Goal: Contribute content: Contribute content

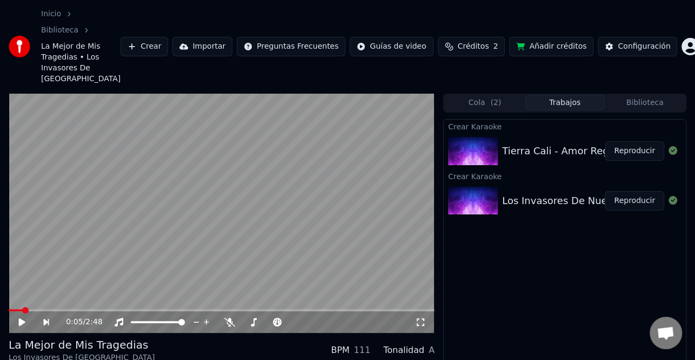
click at [168, 37] on button "Crear" at bounding box center [145, 46] width 48 height 19
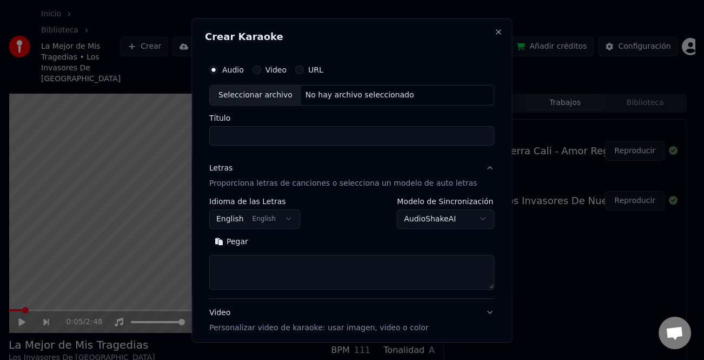
click at [249, 93] on div "Seleccionar archivo" at bounding box center [255, 94] width 91 height 19
type input "**********"
click at [247, 241] on button "Pegar" at bounding box center [231, 241] width 44 height 17
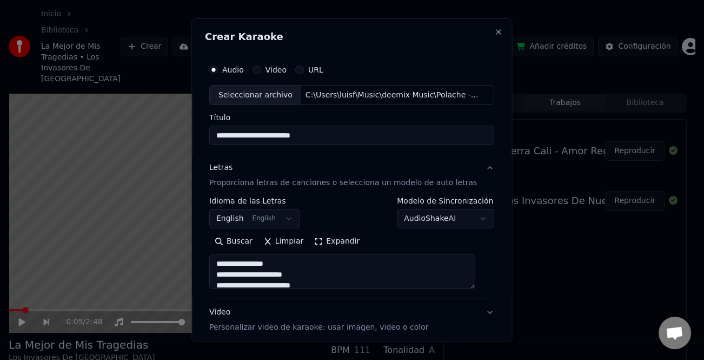
type textarea "**********"
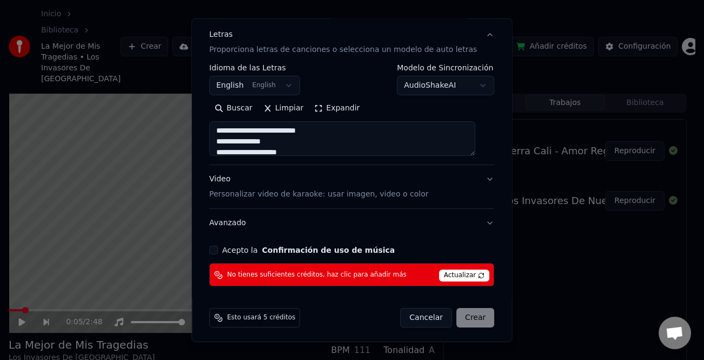
scroll to position [136, 0]
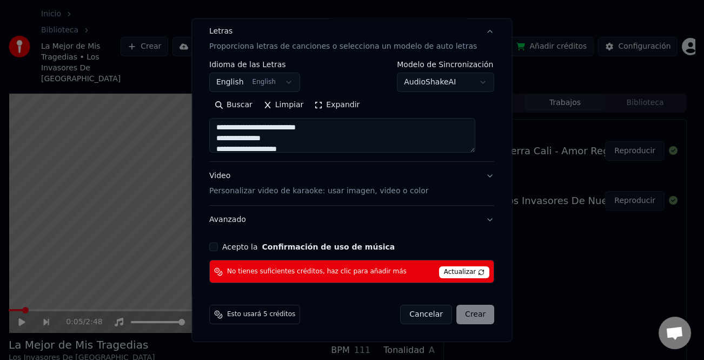
click at [218, 245] on button "Acepto la Confirmación de uso de música" at bounding box center [213, 246] width 9 height 9
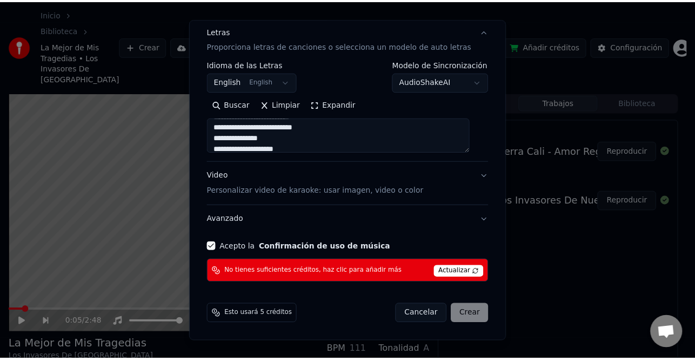
scroll to position [0, 0]
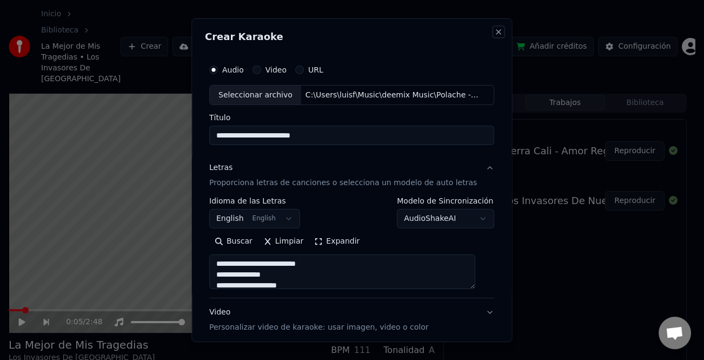
click at [495, 35] on button "Close" at bounding box center [499, 31] width 9 height 9
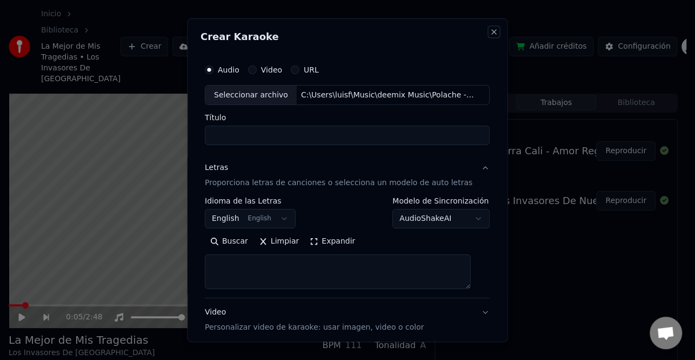
select select
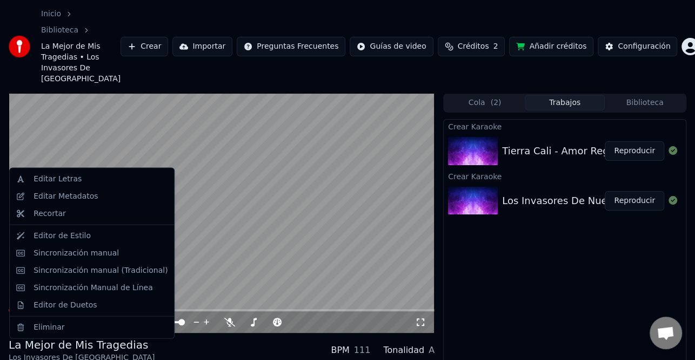
click at [90, 202] on div "Editar Metadatos" at bounding box center [92, 196] width 160 height 17
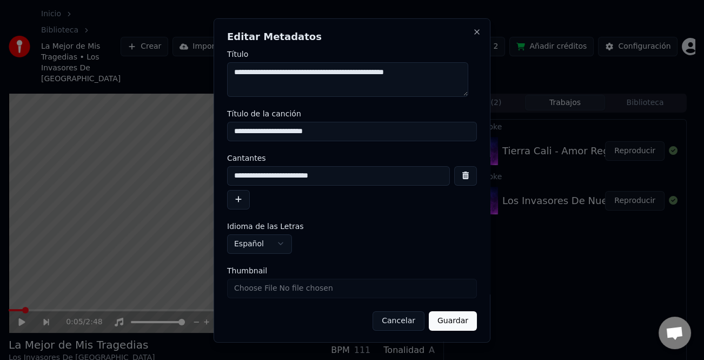
click at [237, 201] on button "button" at bounding box center [238, 198] width 23 height 19
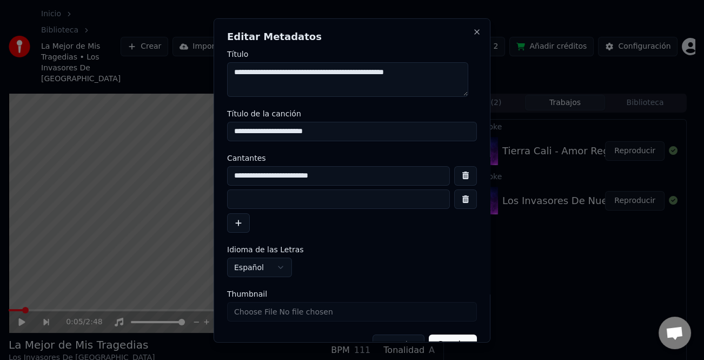
click at [265, 201] on input at bounding box center [338, 198] width 223 height 19
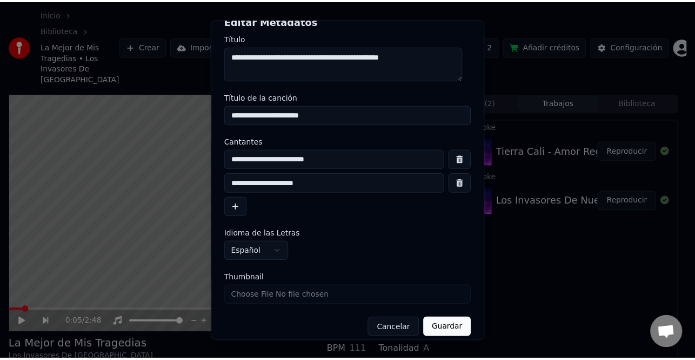
scroll to position [25, 0]
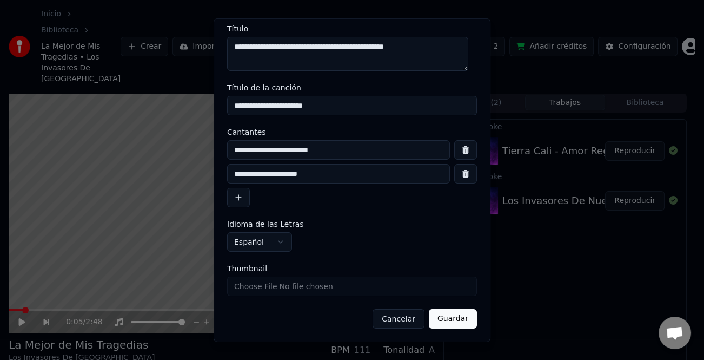
type input "**********"
click at [456, 324] on button "Guardar" at bounding box center [453, 318] width 48 height 19
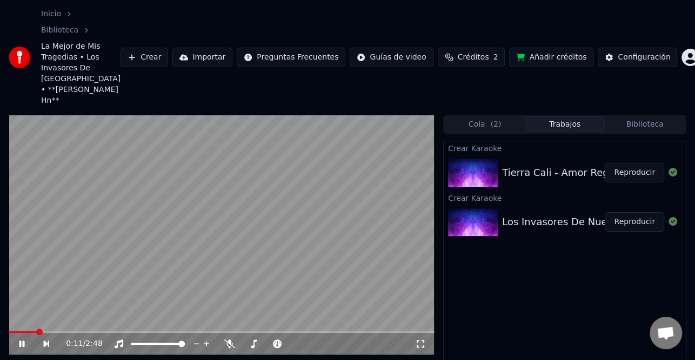
click at [628, 212] on button "Reproducir" at bounding box center [634, 221] width 59 height 19
click at [18, 339] on icon at bounding box center [29, 343] width 24 height 9
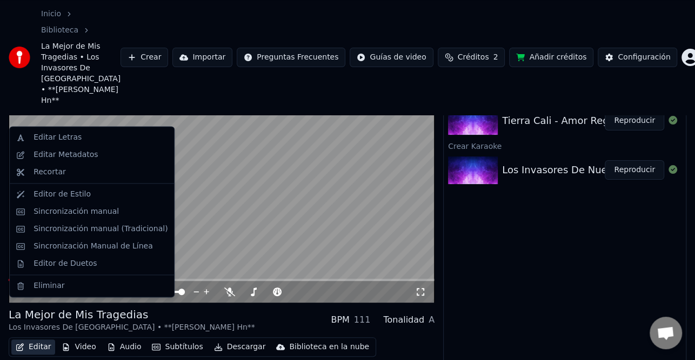
click at [39, 339] on button "Editar" at bounding box center [33, 346] width 44 height 15
click at [118, 231] on div "Sincronización manual (Tradicional)" at bounding box center [101, 228] width 134 height 11
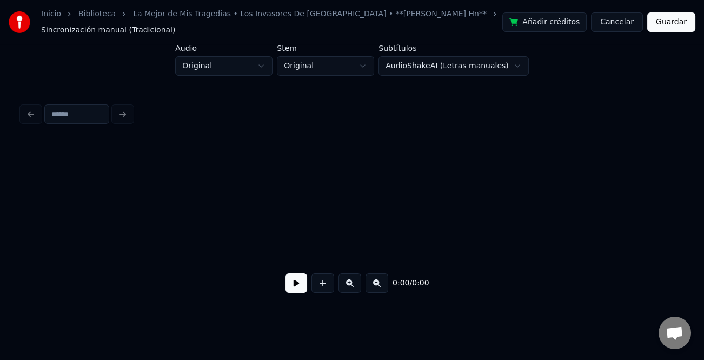
scroll to position [0, 2520]
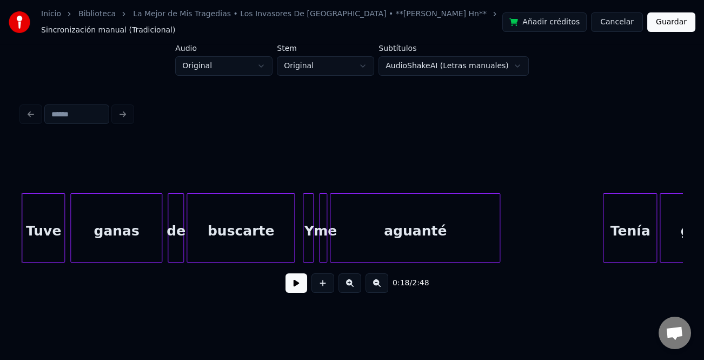
click at [299, 289] on button at bounding box center [296, 282] width 22 height 19
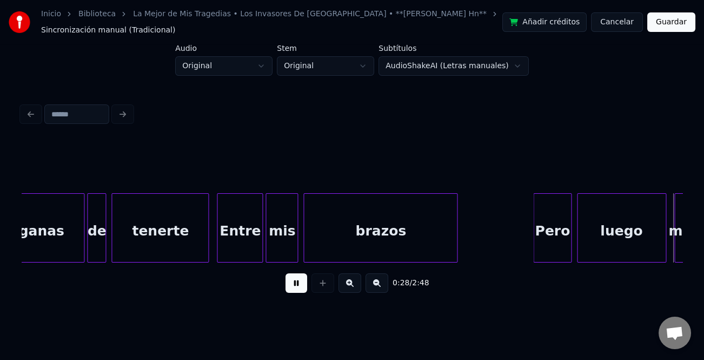
scroll to position [0, 3844]
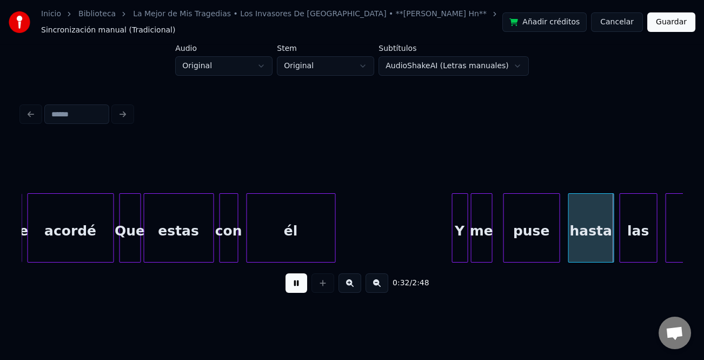
click at [456, 230] on div "Y" at bounding box center [460, 231] width 15 height 74
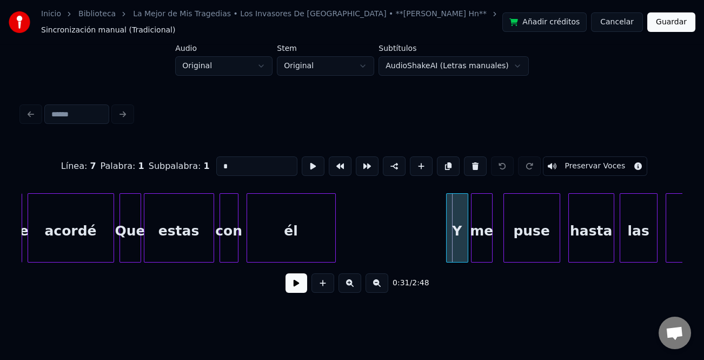
click at [447, 238] on div at bounding box center [448, 228] width 3 height 68
click at [303, 278] on button at bounding box center [296, 282] width 22 height 19
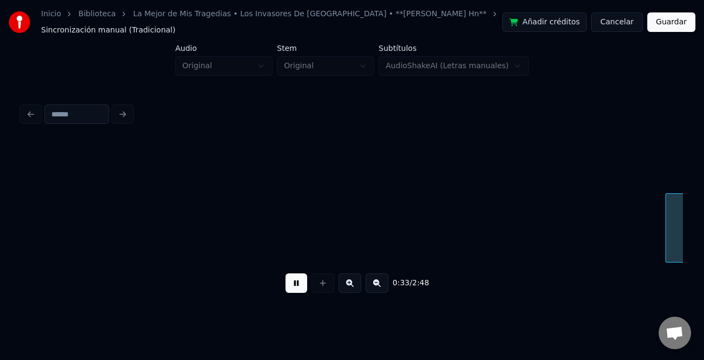
scroll to position [0, 4507]
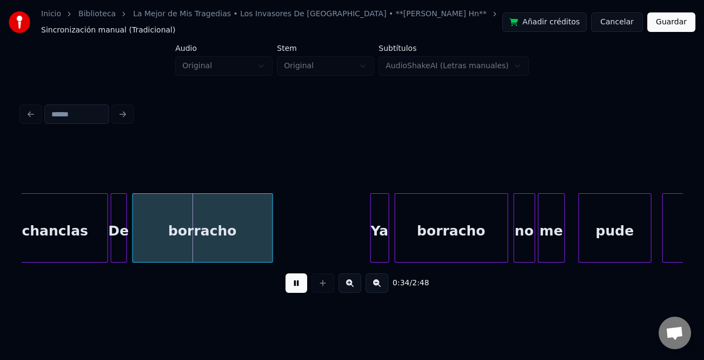
click at [374, 204] on div "Ya" at bounding box center [380, 231] width 18 height 74
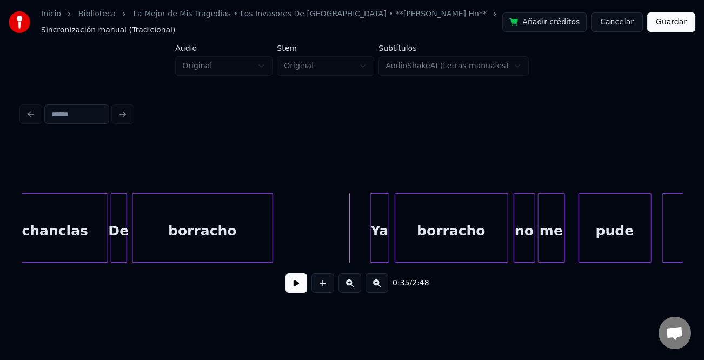
click at [297, 282] on button at bounding box center [296, 282] width 22 height 19
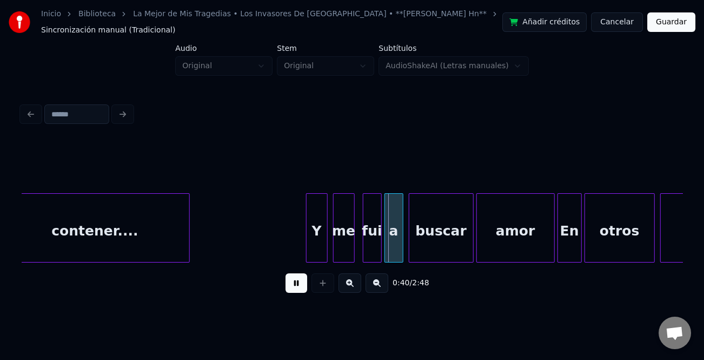
click at [307, 227] on div at bounding box center [308, 228] width 3 height 68
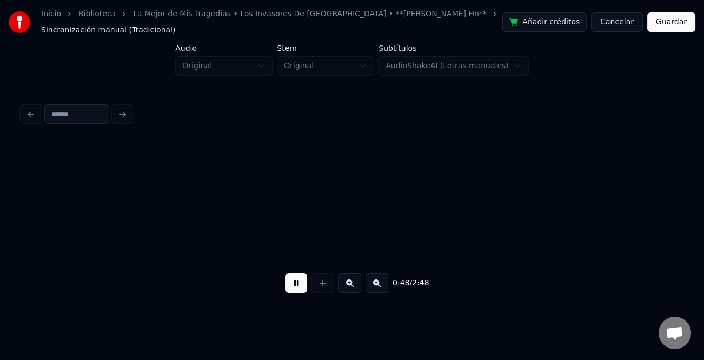
scroll to position [0, 6494]
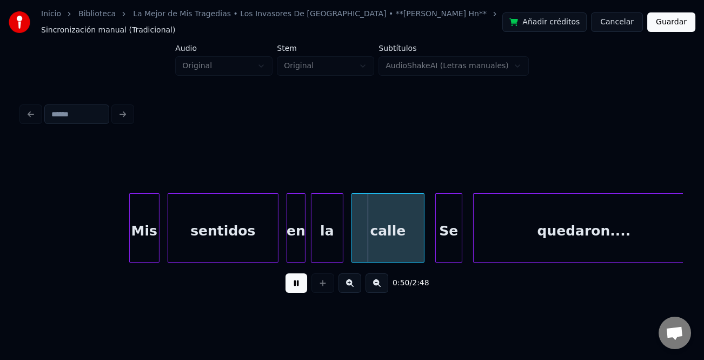
click at [130, 240] on div at bounding box center [131, 228] width 3 height 68
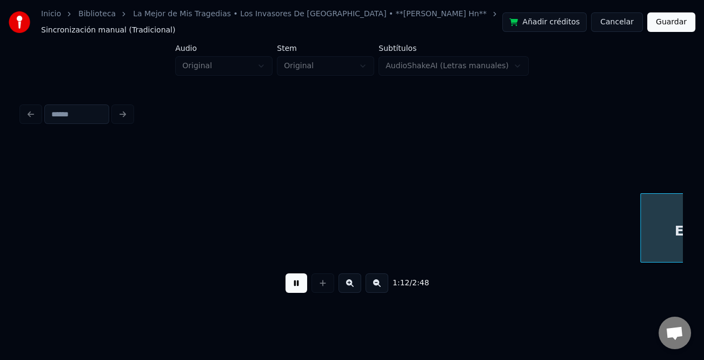
scroll to position [0, 9802]
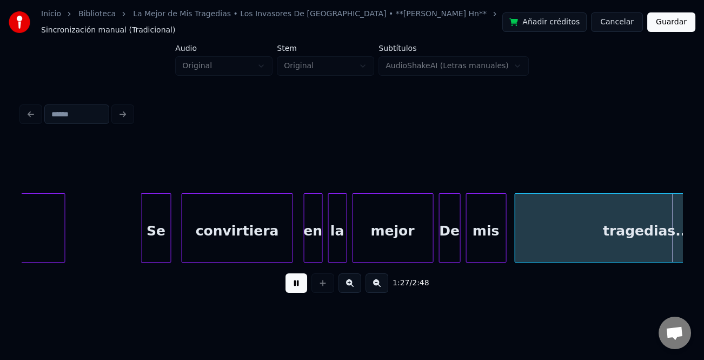
scroll to position [0, 11787]
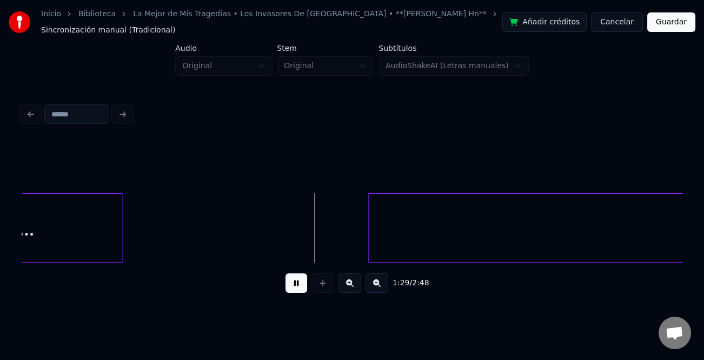
click at [369, 229] on div at bounding box center [370, 228] width 3 height 68
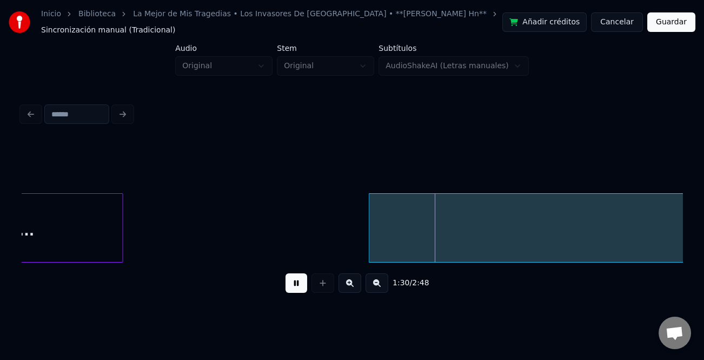
drag, startPoint x: 288, startPoint y: 282, endPoint x: 373, endPoint y: 259, distance: 88.0
click at [291, 281] on button at bounding box center [296, 282] width 22 height 19
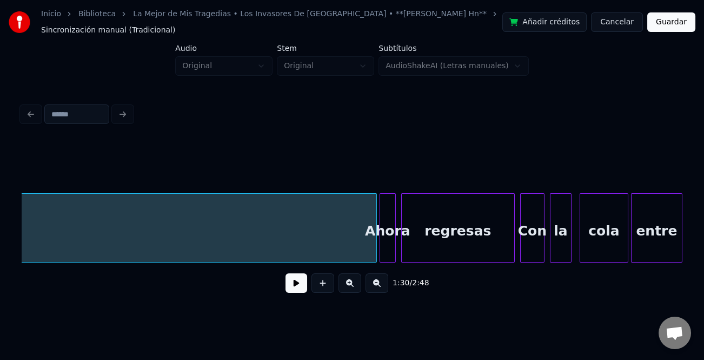
scroll to position [0, 13969]
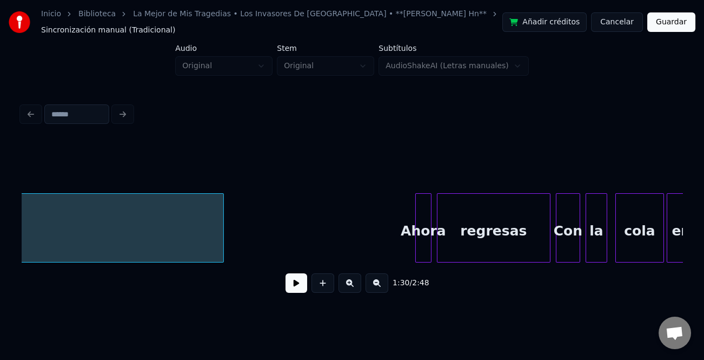
click at [220, 248] on div at bounding box center [221, 228] width 3 height 68
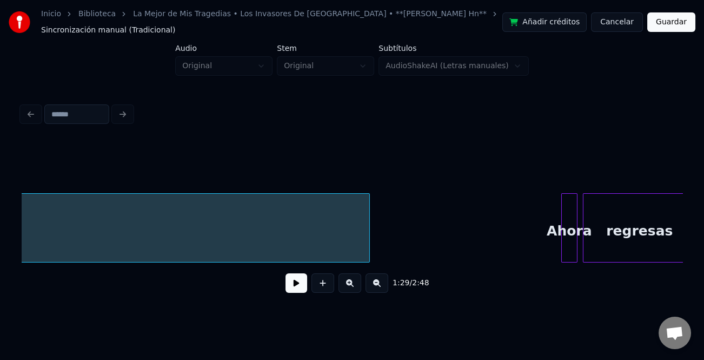
scroll to position [0, 13859]
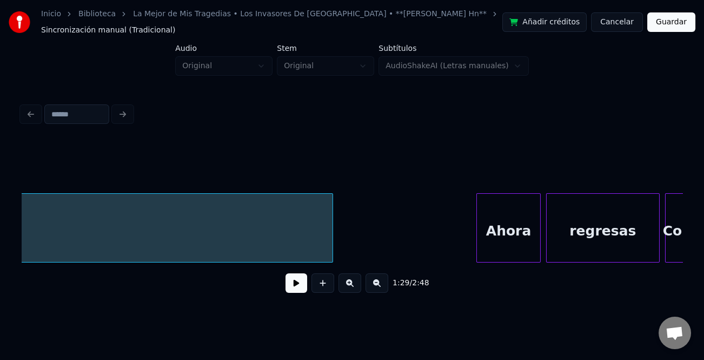
click at [479, 247] on div at bounding box center [478, 228] width 3 height 68
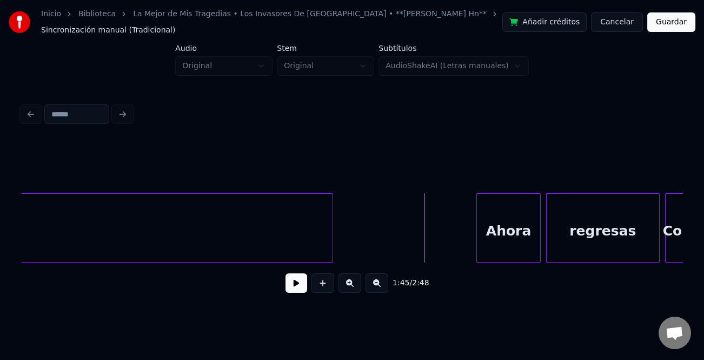
click at [302, 277] on div "1:45 / 2:48" at bounding box center [351, 283] width 643 height 24
click at [301, 285] on button at bounding box center [296, 282] width 22 height 19
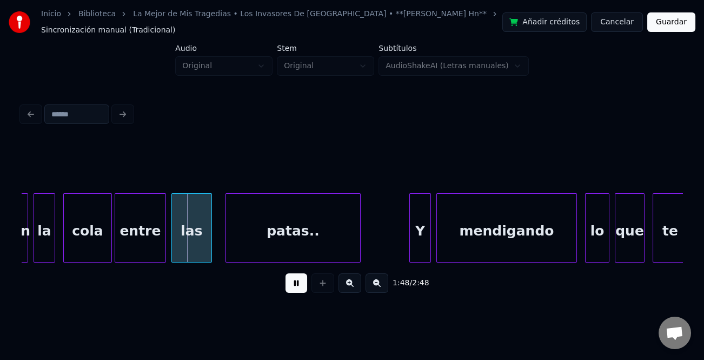
click at [411, 214] on div at bounding box center [411, 228] width 3 height 68
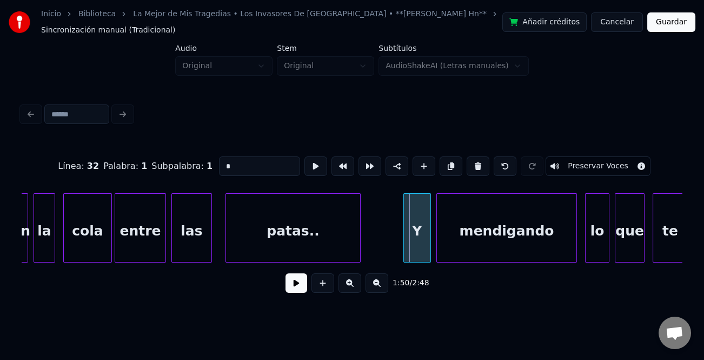
click at [404, 223] on div at bounding box center [405, 228] width 3 height 68
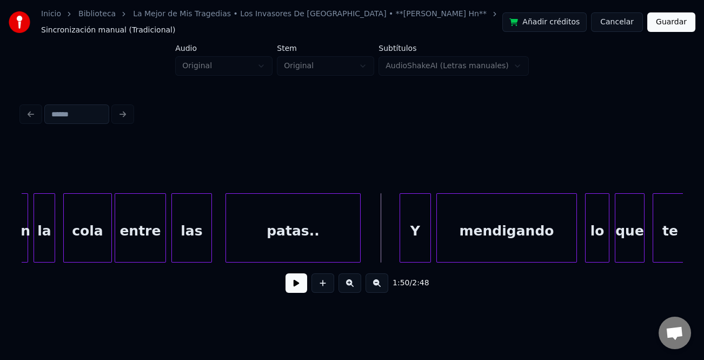
click at [302, 289] on button at bounding box center [296, 282] width 22 height 19
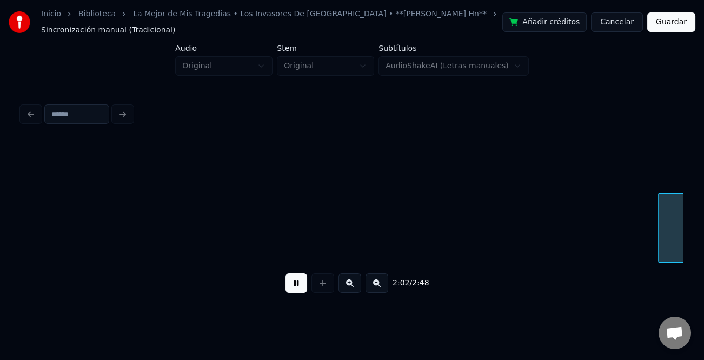
scroll to position [0, 16507]
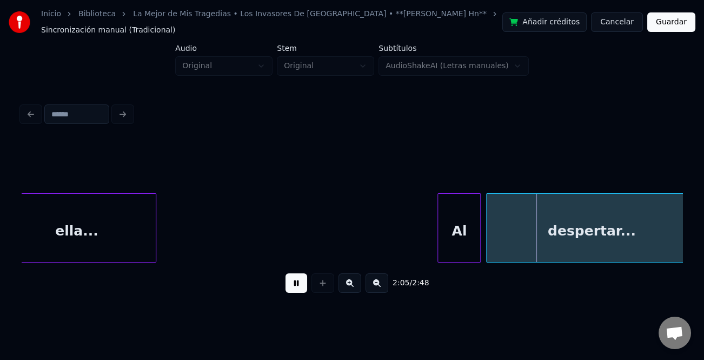
click at [437, 227] on div "Al" at bounding box center [458, 227] width 43 height 69
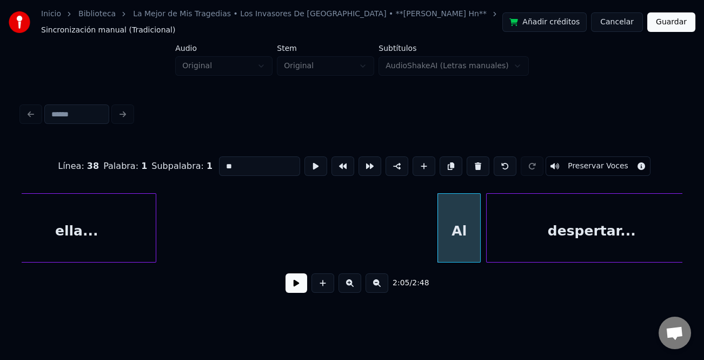
click at [438, 234] on div at bounding box center [439, 228] width 3 height 68
click at [296, 284] on button at bounding box center [296, 282] width 22 height 19
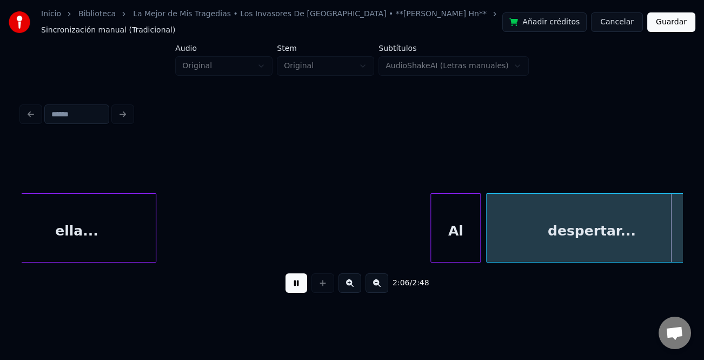
scroll to position [0, 17168]
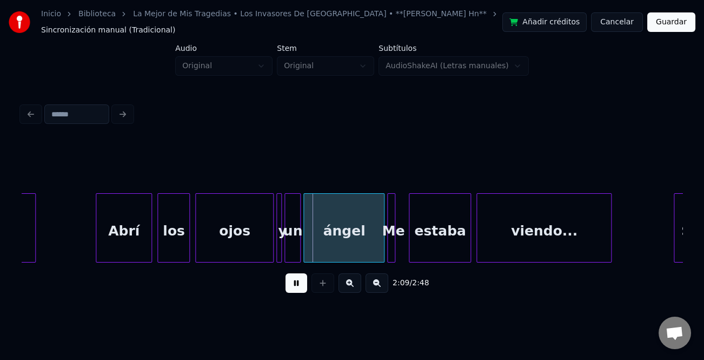
click at [96, 224] on div at bounding box center [97, 228] width 3 height 68
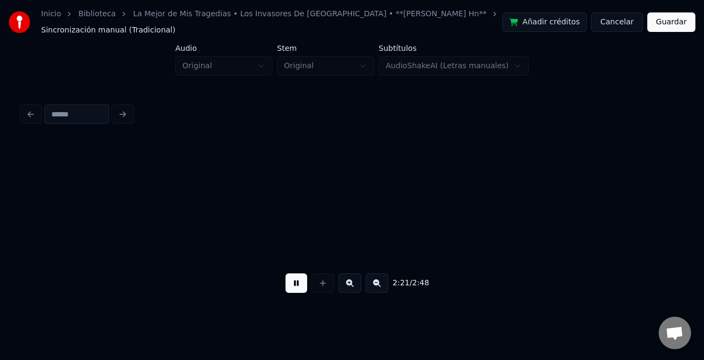
scroll to position [0, 19151]
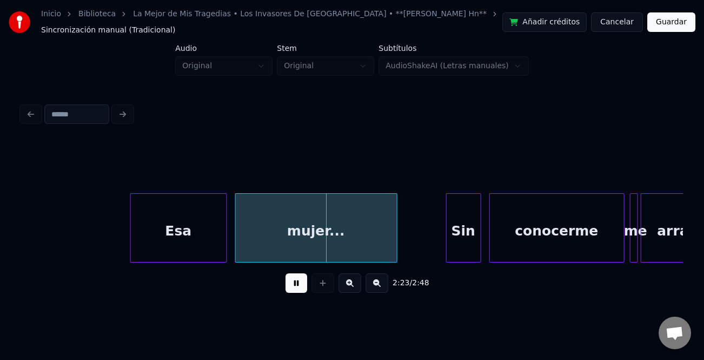
click at [131, 224] on div at bounding box center [132, 228] width 3 height 68
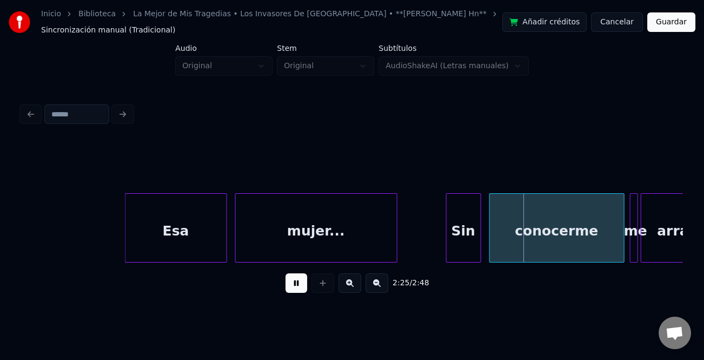
click at [446, 224] on div "Sin" at bounding box center [463, 227] width 35 height 69
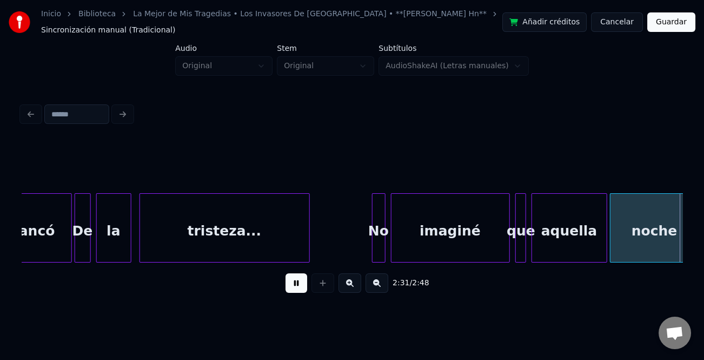
scroll to position [0, 20474]
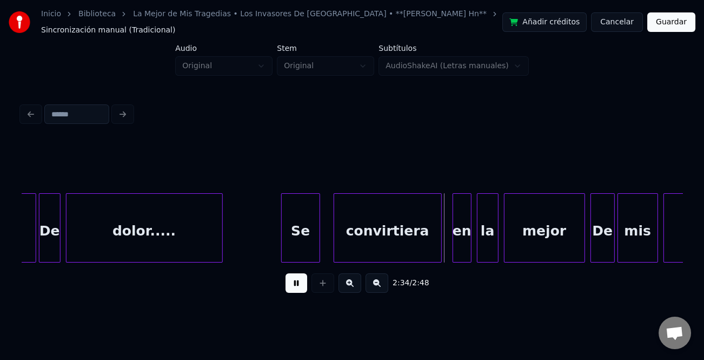
click at [282, 211] on div at bounding box center [283, 228] width 3 height 68
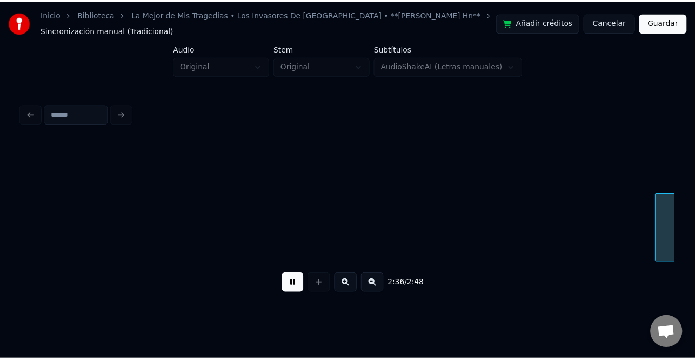
scroll to position [0, 21138]
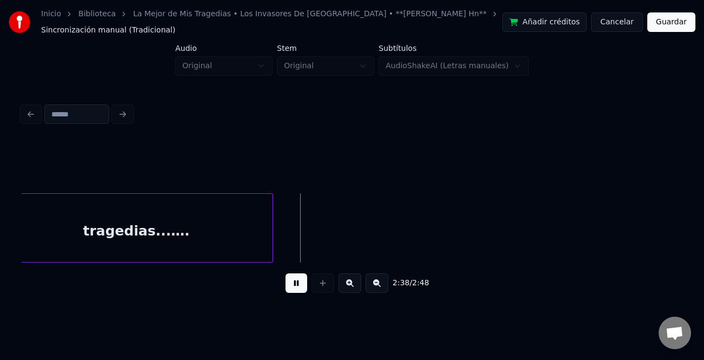
drag, startPoint x: 668, startPoint y: 26, endPoint x: 570, endPoint y: 45, distance: 99.0
click at [664, 26] on button "Guardar" at bounding box center [671, 21] width 48 height 19
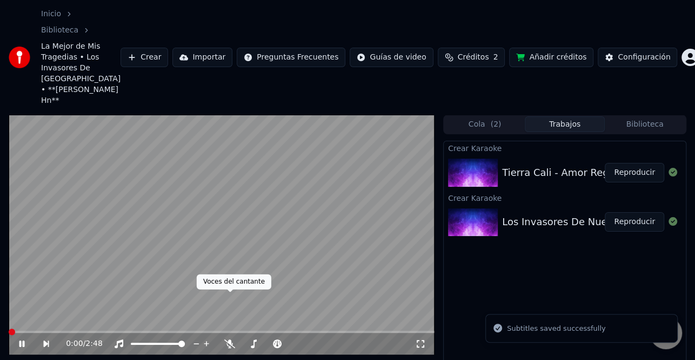
scroll to position [52, 0]
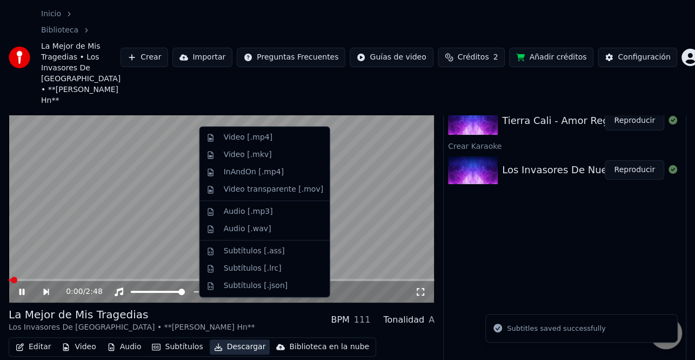
click at [249, 339] on button "Descargar" at bounding box center [240, 346] width 61 height 15
click at [257, 135] on div "Video [.mp4]" at bounding box center [248, 137] width 49 height 11
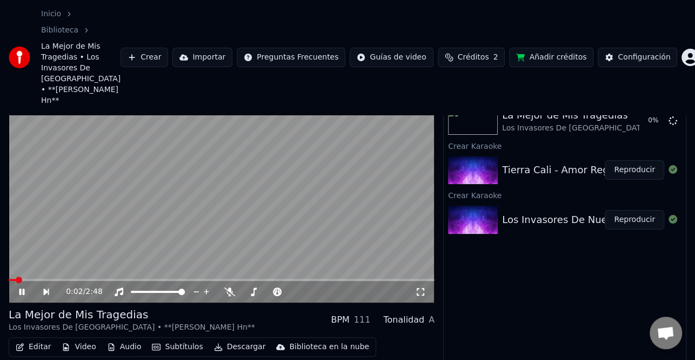
click at [22, 287] on icon at bounding box center [29, 291] width 24 height 9
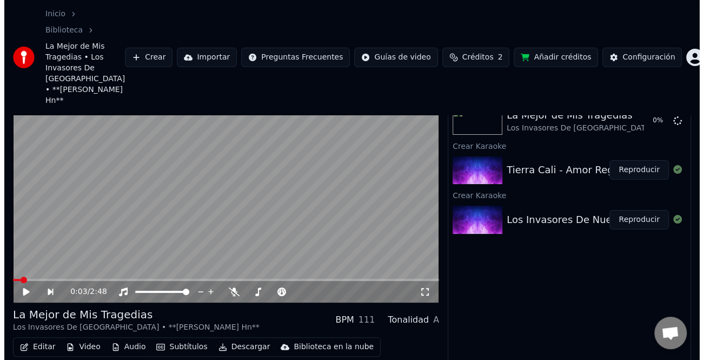
scroll to position [0, 0]
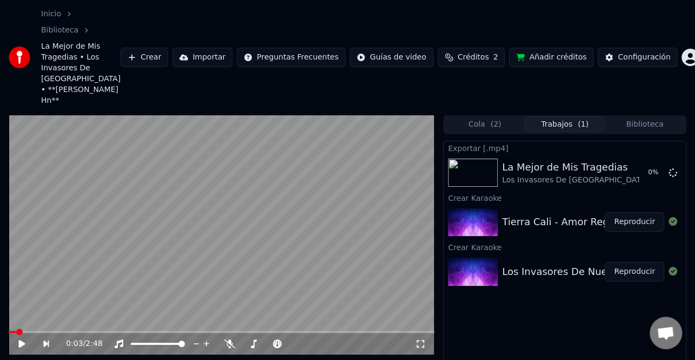
click at [630, 212] on button "Reproducir" at bounding box center [634, 221] width 59 height 19
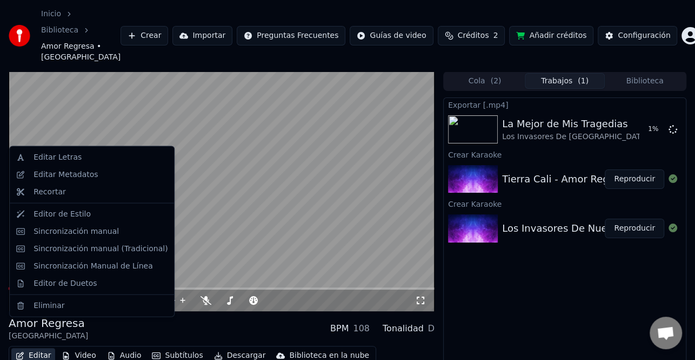
click at [43, 348] on button "Editar" at bounding box center [33, 355] width 44 height 15
click at [98, 178] on div "Editar Metadatos" at bounding box center [101, 174] width 134 height 11
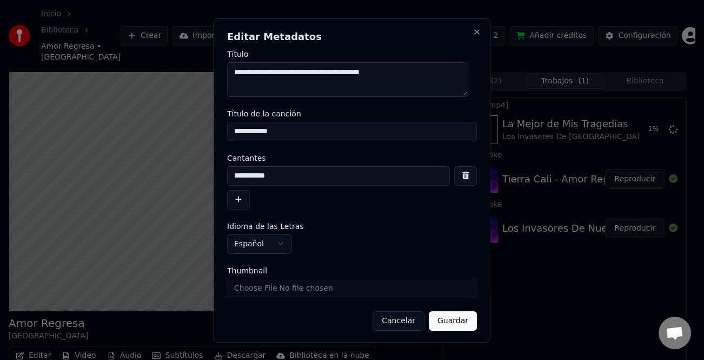
click at [237, 200] on button "button" at bounding box center [238, 198] width 23 height 19
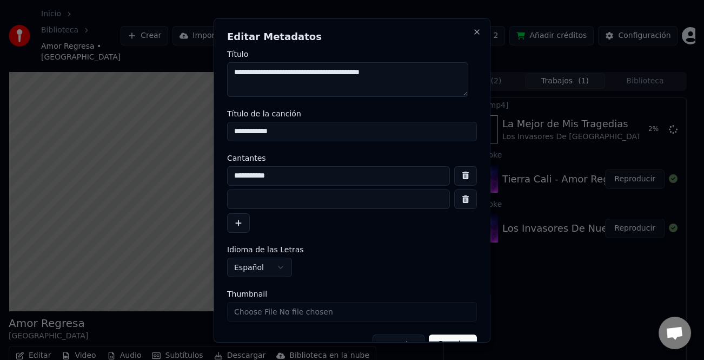
click at [254, 207] on input at bounding box center [338, 198] width 223 height 19
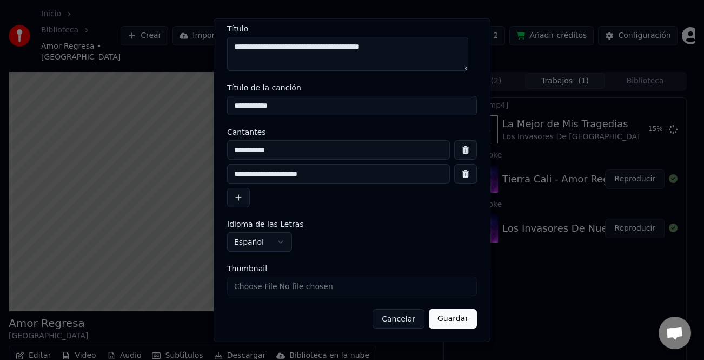
click at [228, 175] on input "**********" at bounding box center [338, 173] width 223 height 19
type input "**********"
click at [452, 321] on button "Guardar" at bounding box center [453, 318] width 48 height 19
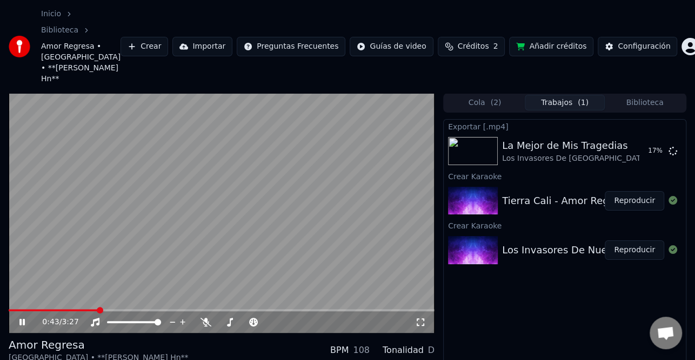
click at [633, 191] on button "Reproducir" at bounding box center [634, 200] width 59 height 19
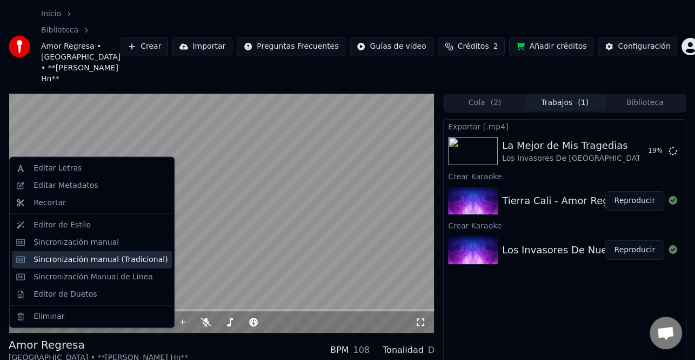
click at [108, 264] on div "Sincronización manual (Tradicional)" at bounding box center [92, 258] width 160 height 17
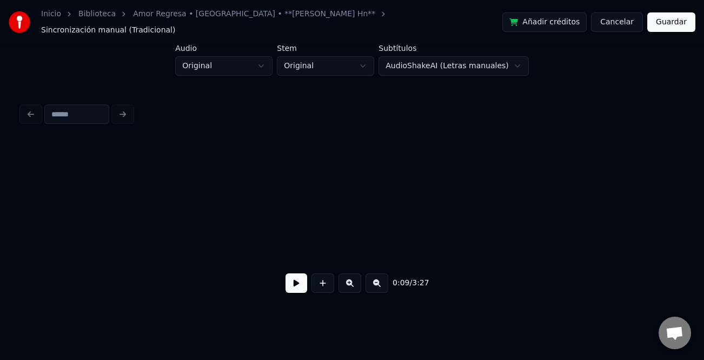
scroll to position [0, 1278]
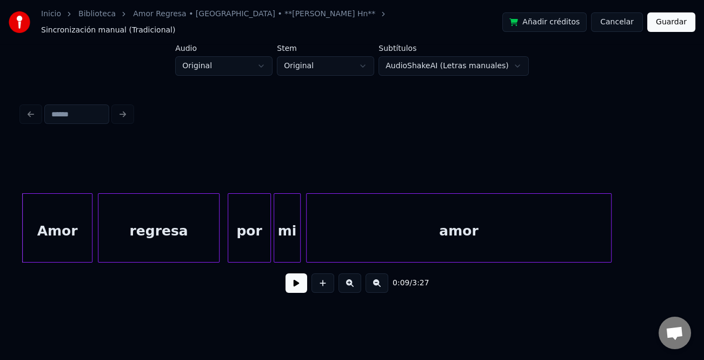
click at [301, 285] on button at bounding box center [296, 282] width 22 height 19
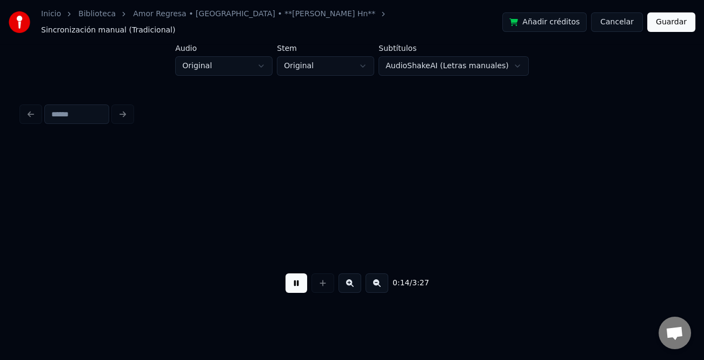
scroll to position [0, 1939]
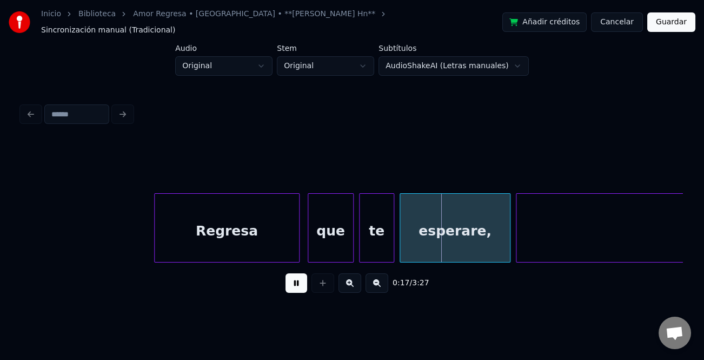
click at [156, 249] on div at bounding box center [156, 228] width 3 height 68
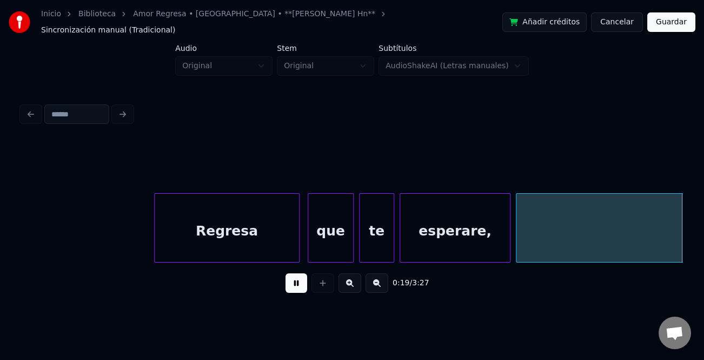
scroll to position [0, 2601]
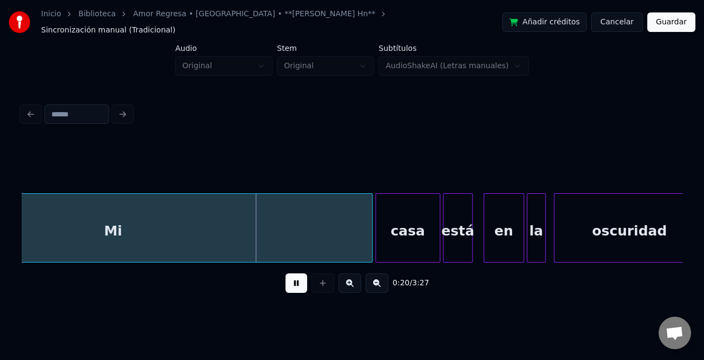
click at [299, 285] on button at bounding box center [296, 282] width 22 height 19
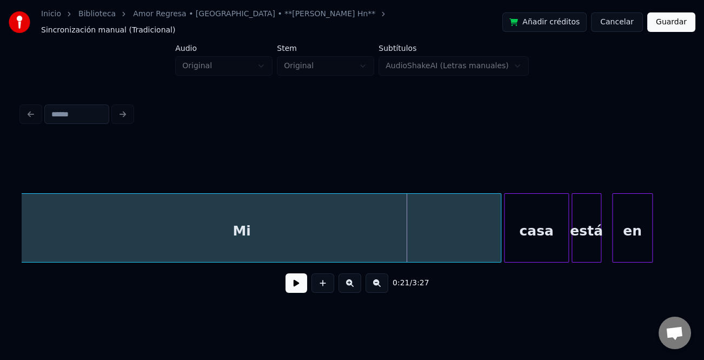
scroll to position [0, 2428]
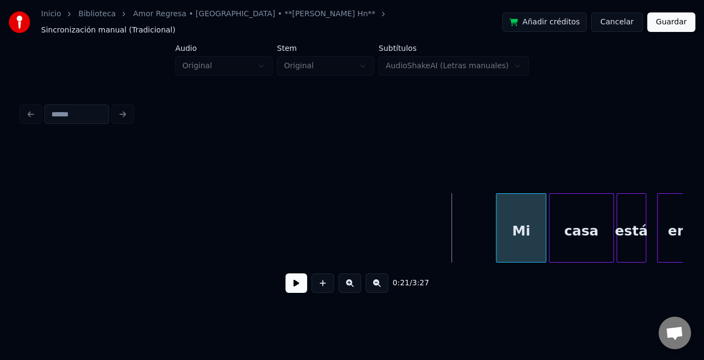
click at [497, 238] on div at bounding box center [497, 228] width 3 height 68
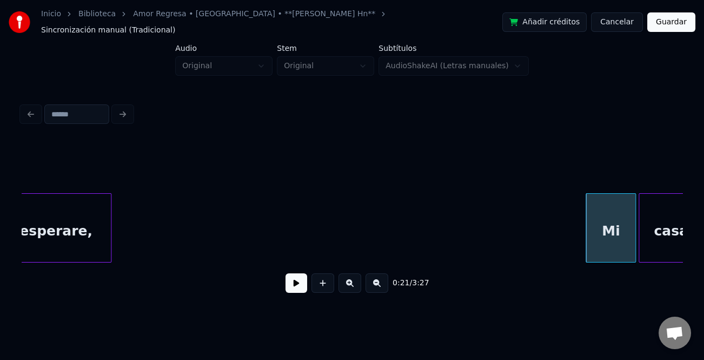
scroll to position [0, 2271]
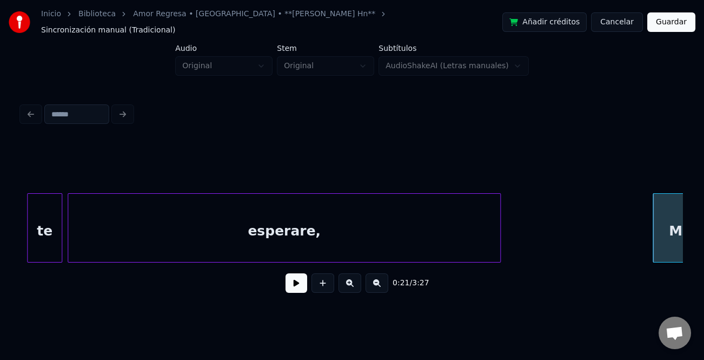
click at [499, 255] on div "Mi esperare, te" at bounding box center [352, 227] width 661 height 69
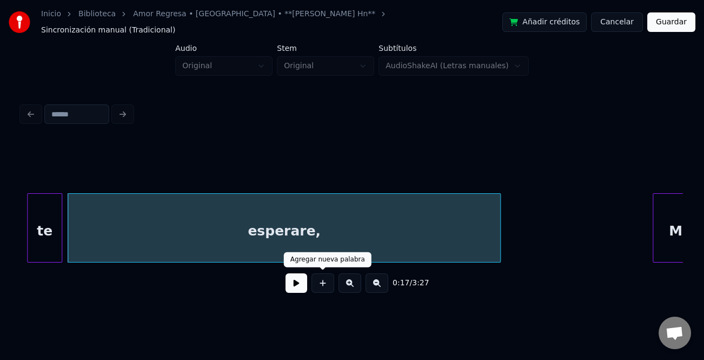
click at [301, 281] on button at bounding box center [296, 282] width 22 height 19
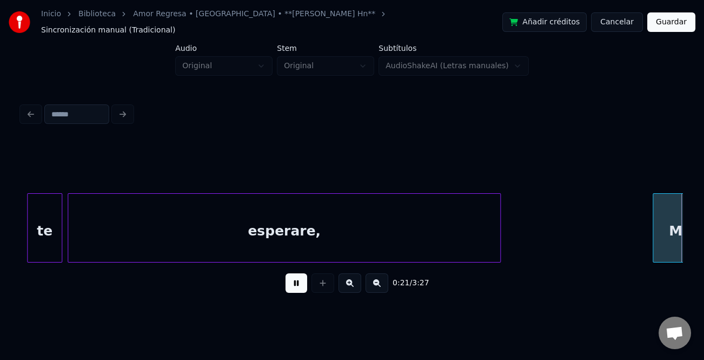
scroll to position [0, 2932]
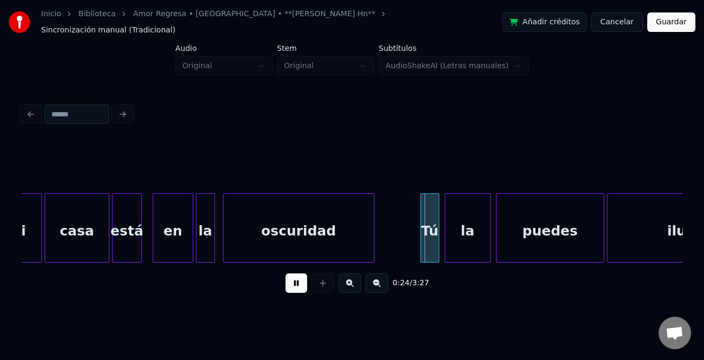
click at [293, 275] on button at bounding box center [296, 282] width 22 height 19
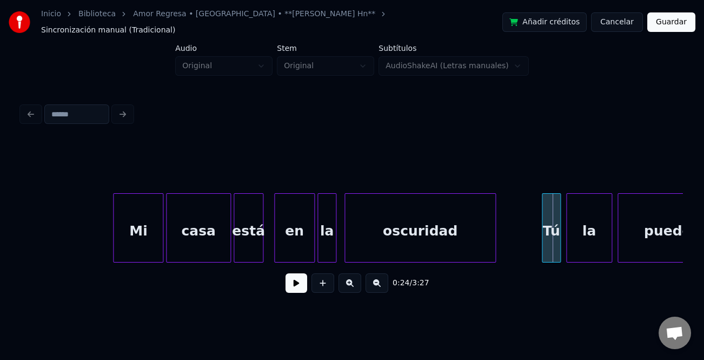
scroll to position [0, 2788]
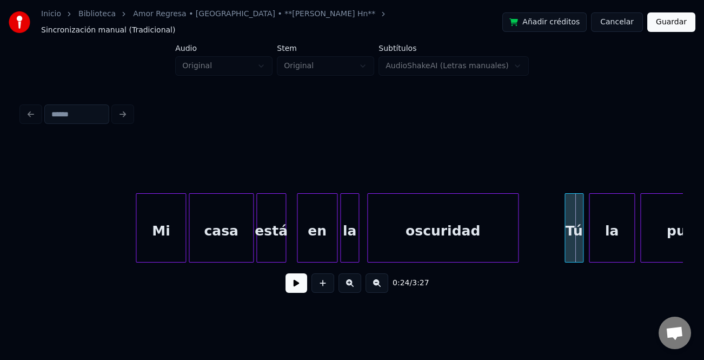
click at [298, 277] on button at bounding box center [296, 282] width 22 height 19
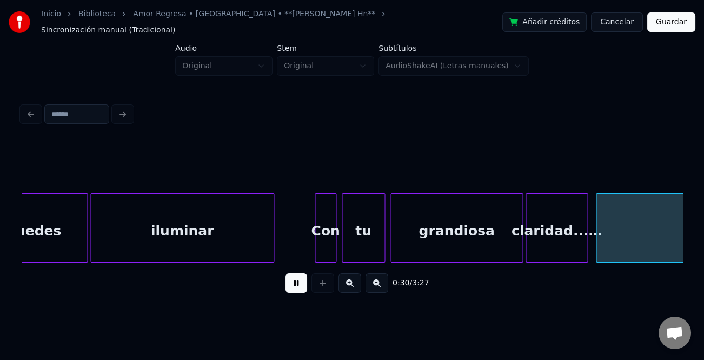
scroll to position [0, 4111]
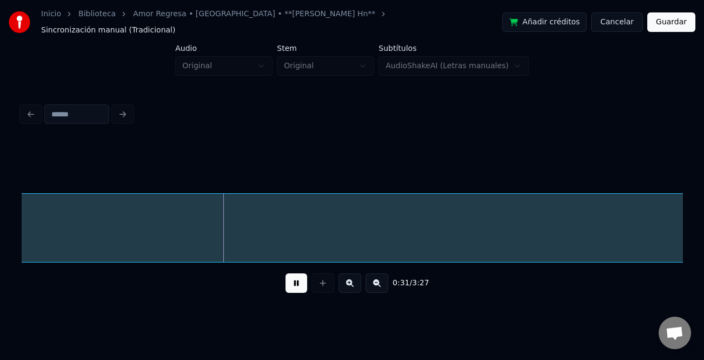
click at [368, 282] on button at bounding box center [377, 282] width 23 height 19
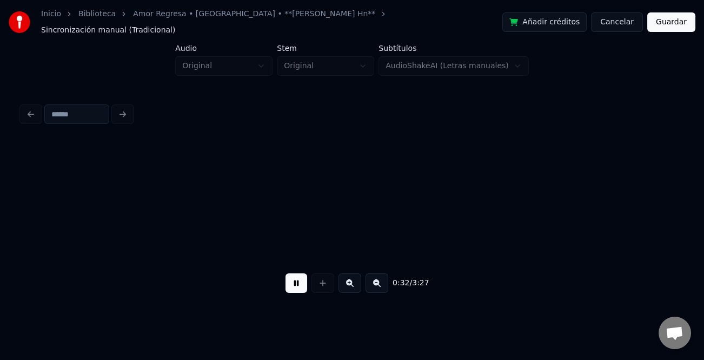
click at [368, 282] on button at bounding box center [377, 282] width 23 height 19
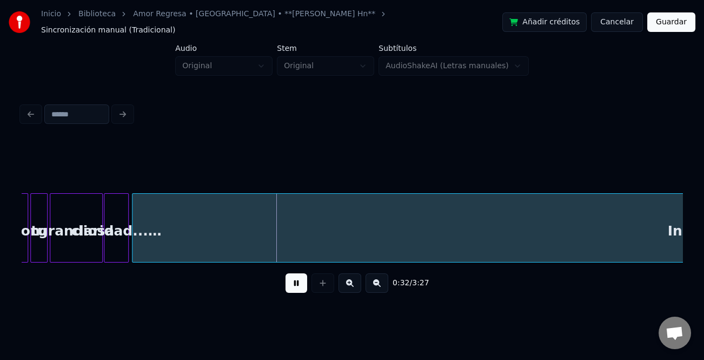
click at [368, 282] on button at bounding box center [377, 282] width 23 height 19
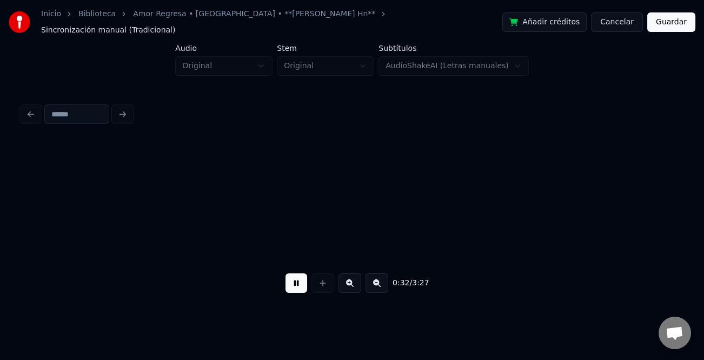
scroll to position [0, 617]
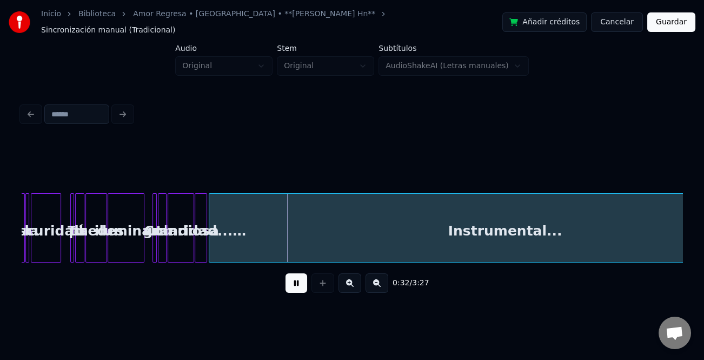
click at [368, 282] on button at bounding box center [377, 282] width 23 height 19
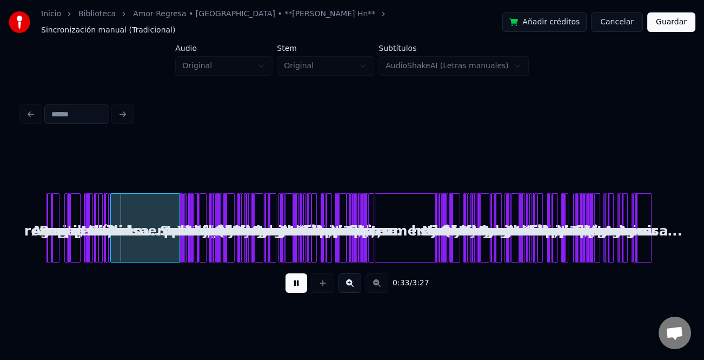
scroll to position [0, 0]
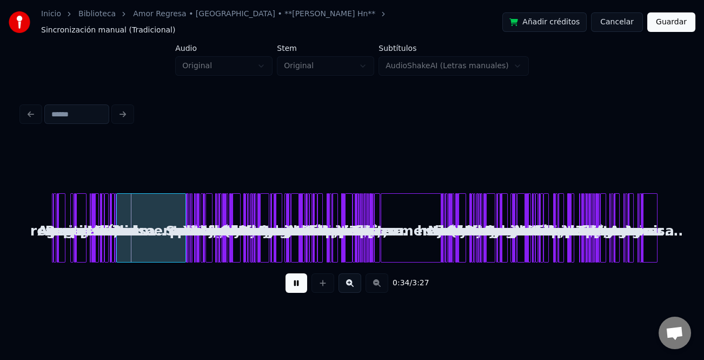
click at [346, 280] on button at bounding box center [349, 282] width 23 height 19
click at [347, 280] on button at bounding box center [349, 282] width 23 height 19
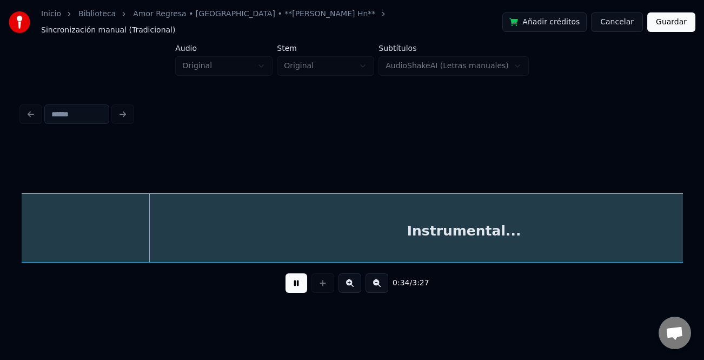
click at [347, 280] on button at bounding box center [349, 282] width 23 height 19
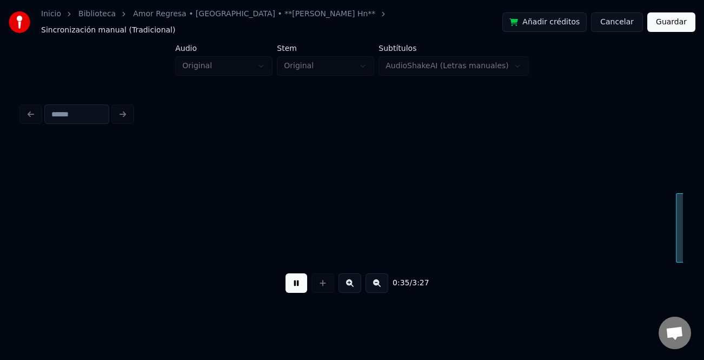
scroll to position [0, 2709]
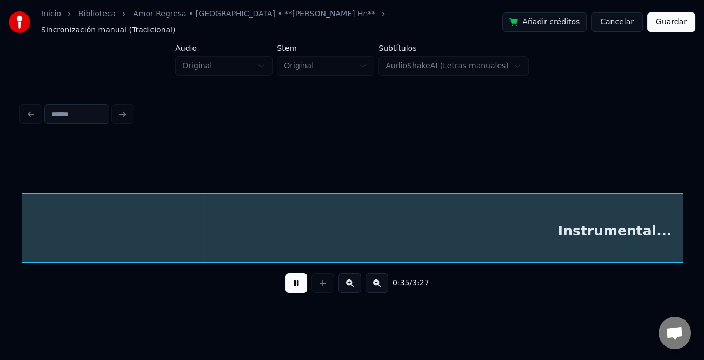
click at [293, 276] on button at bounding box center [296, 282] width 22 height 19
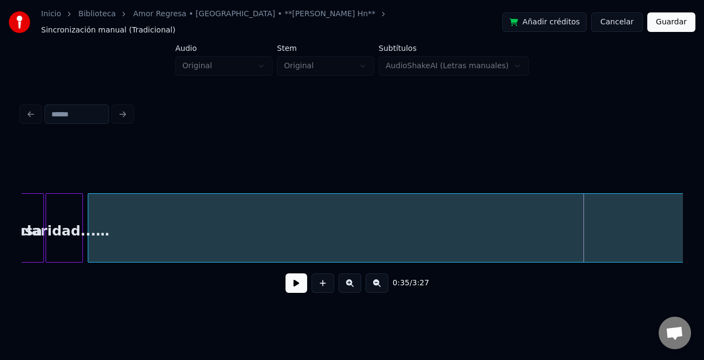
scroll to position [0, 2294]
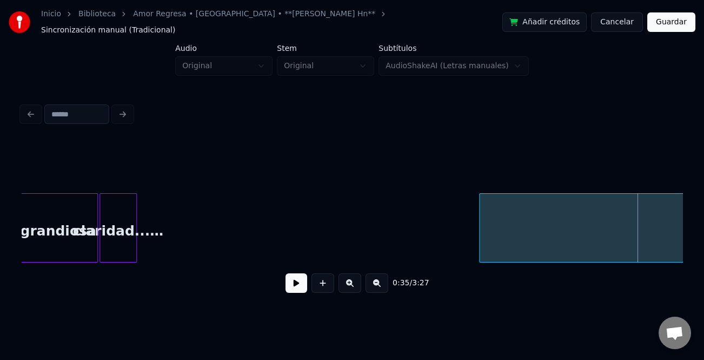
click at [483, 245] on div at bounding box center [481, 228] width 3 height 68
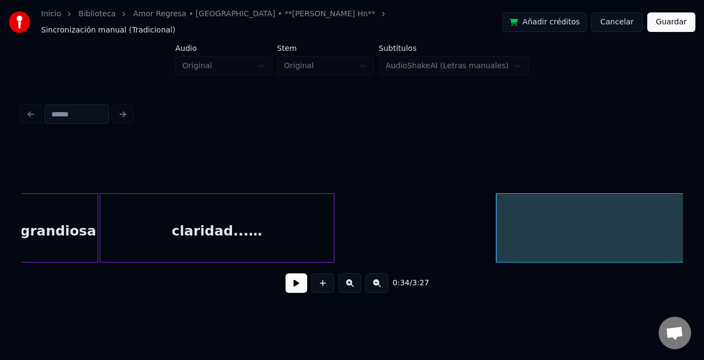
click at [334, 238] on div at bounding box center [331, 228] width 3 height 68
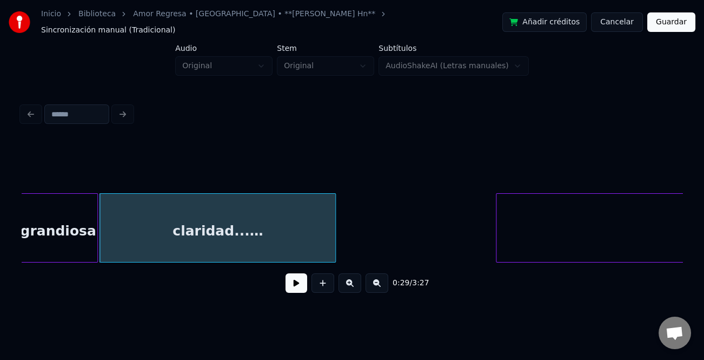
click at [263, 232] on div "claridad...…" at bounding box center [218, 231] width 236 height 74
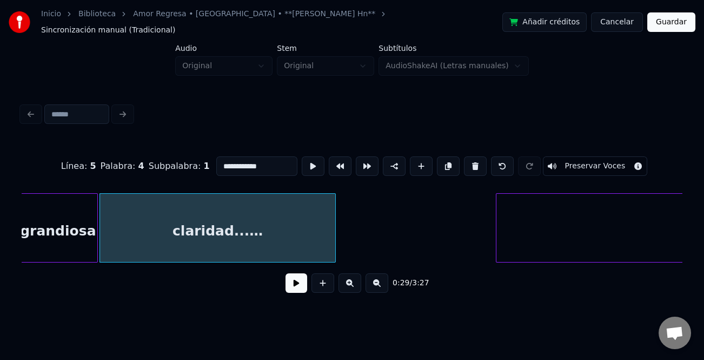
click at [297, 280] on button at bounding box center [296, 282] width 22 height 19
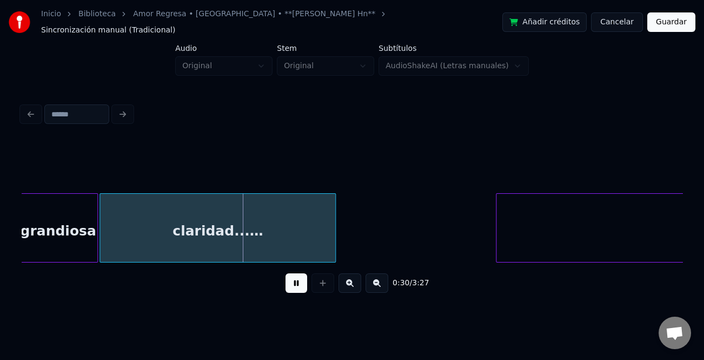
drag, startPoint x: 298, startPoint y: 284, endPoint x: 141, endPoint y: 229, distance: 167.2
click at [299, 284] on button at bounding box center [296, 282] width 22 height 19
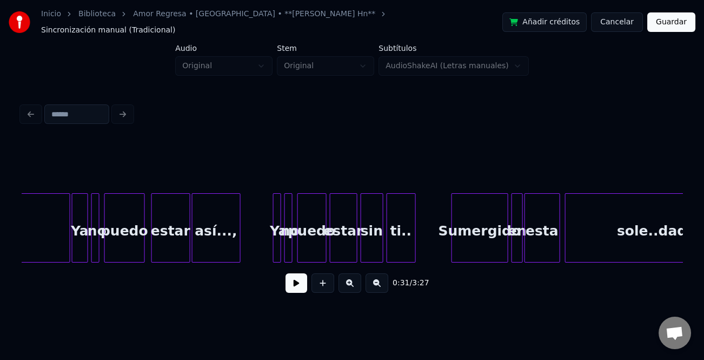
scroll to position [0, 4008]
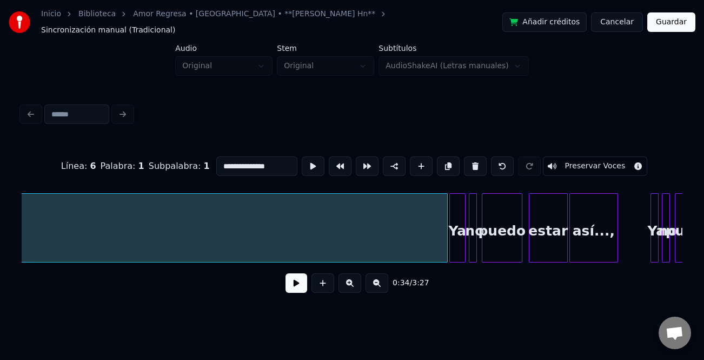
scroll to position [0, 3995]
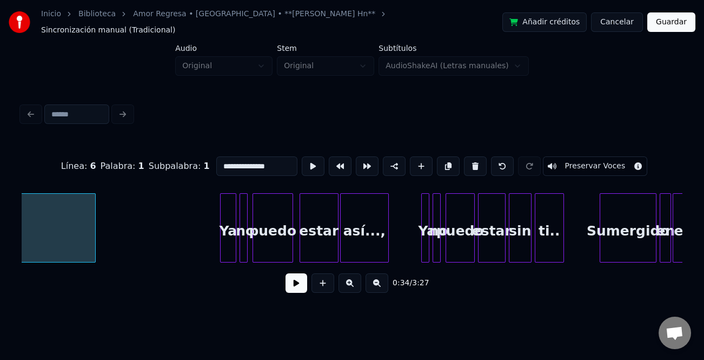
click at [95, 241] on div at bounding box center [93, 228] width 3 height 68
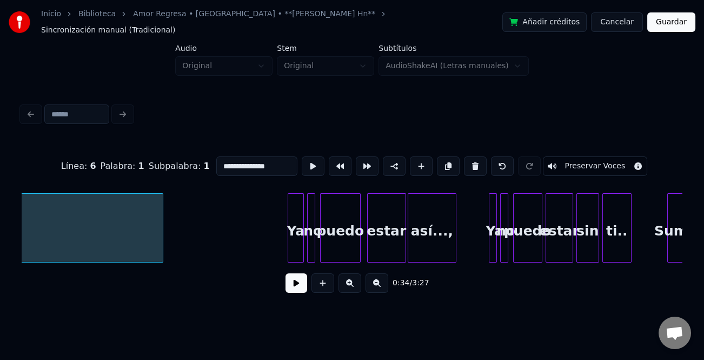
scroll to position [0, 4157]
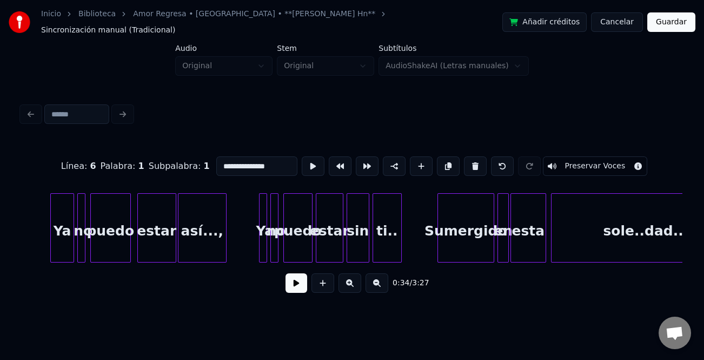
click at [51, 239] on div at bounding box center [52, 228] width 3 height 68
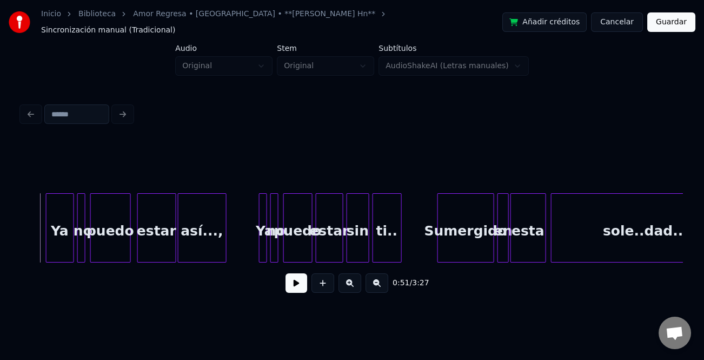
click at [302, 283] on button at bounding box center [296, 282] width 22 height 19
click at [251, 245] on div at bounding box center [252, 228] width 3 height 68
click at [354, 281] on button at bounding box center [349, 282] width 23 height 19
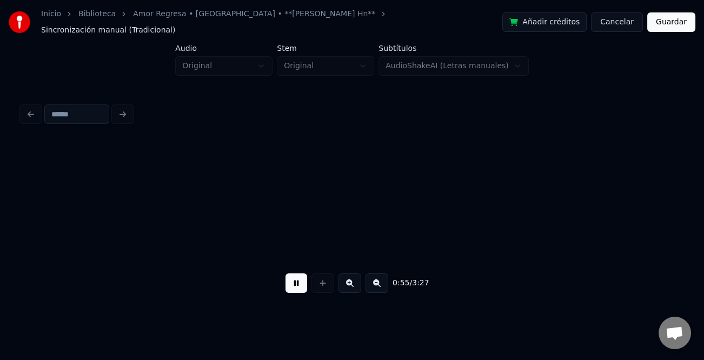
click at [354, 281] on button at bounding box center [349, 282] width 23 height 19
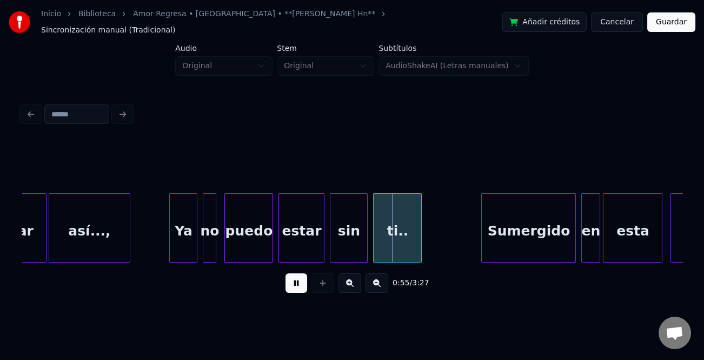
click at [354, 282] on button at bounding box center [349, 282] width 23 height 19
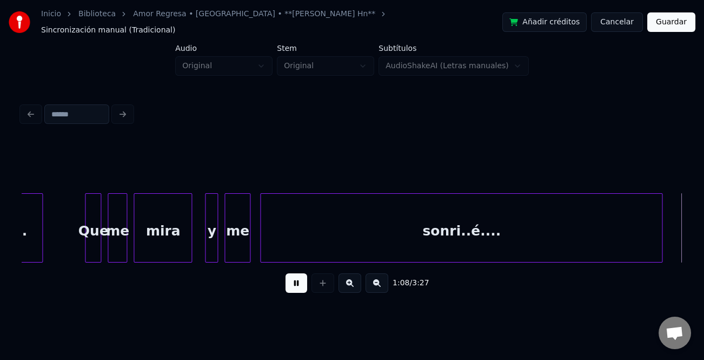
scroll to position [0, 11185]
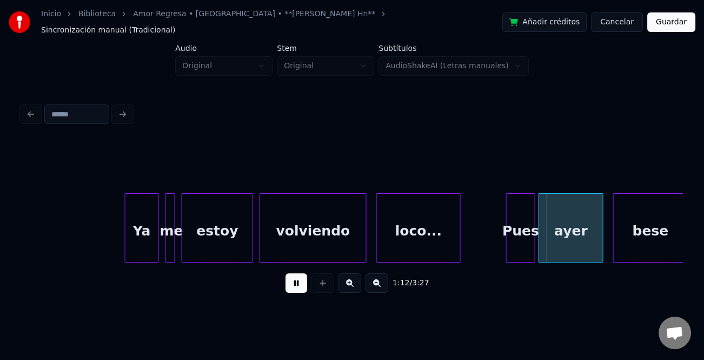
click at [125, 235] on div at bounding box center [126, 228] width 3 height 68
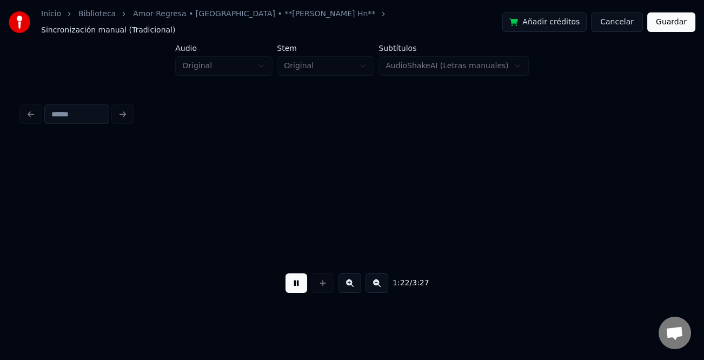
scroll to position [0, 13353]
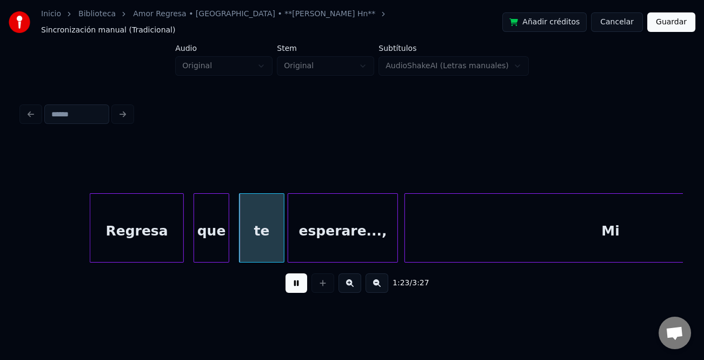
click at [90, 244] on div "Regresa" at bounding box center [137, 227] width 94 height 69
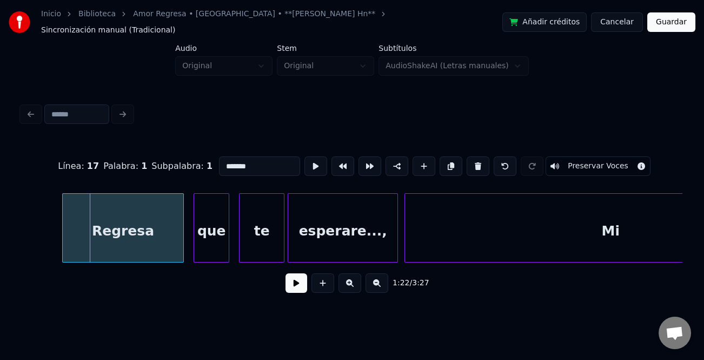
click at [63, 246] on div at bounding box center [64, 228] width 3 height 68
click at [295, 279] on button at bounding box center [296, 282] width 22 height 19
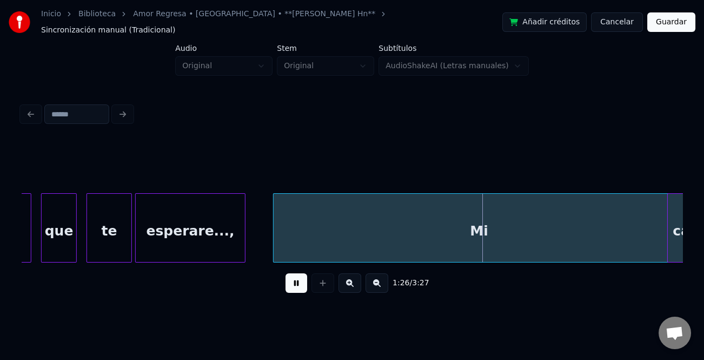
scroll to position [0, 13507]
click at [425, 243] on div "Mi" at bounding box center [477, 227] width 412 height 69
click at [373, 281] on button at bounding box center [377, 282] width 23 height 19
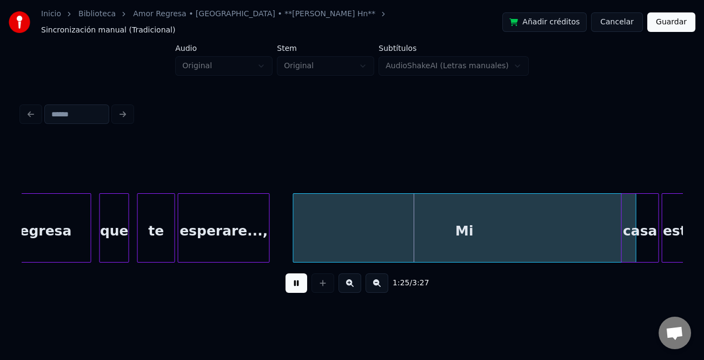
click at [373, 281] on button at bounding box center [377, 282] width 23 height 19
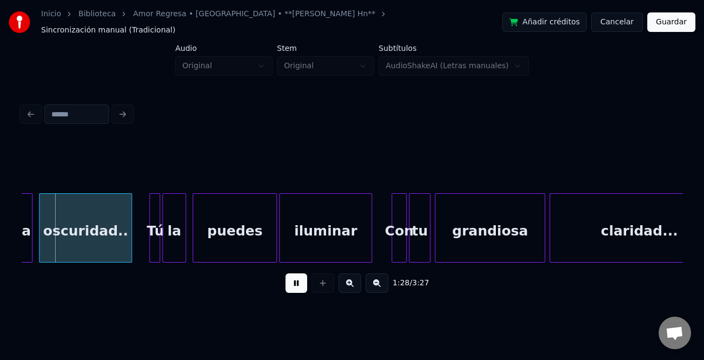
scroll to position [0, 9248]
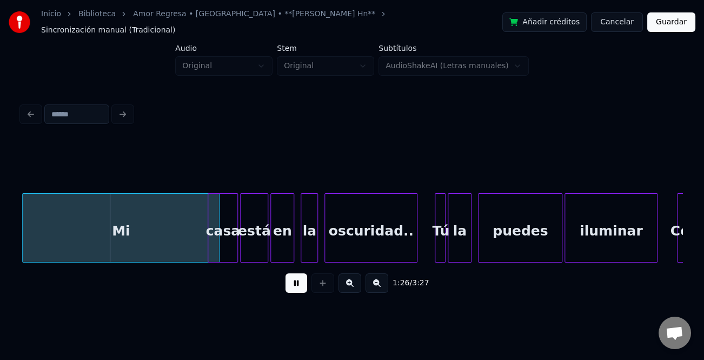
drag, startPoint x: 295, startPoint y: 278, endPoint x: 305, endPoint y: 266, distance: 16.1
click at [298, 277] on button at bounding box center [296, 282] width 22 height 19
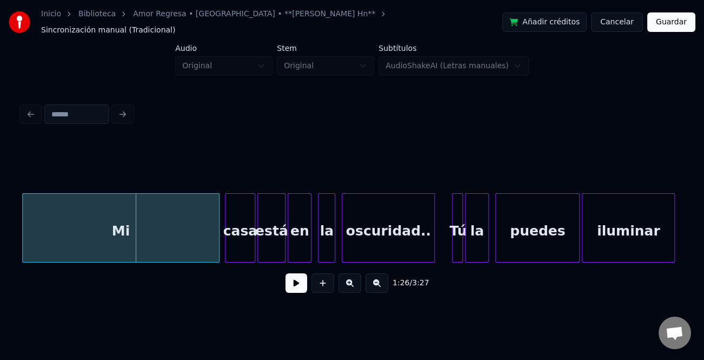
scroll to position [0, 9228]
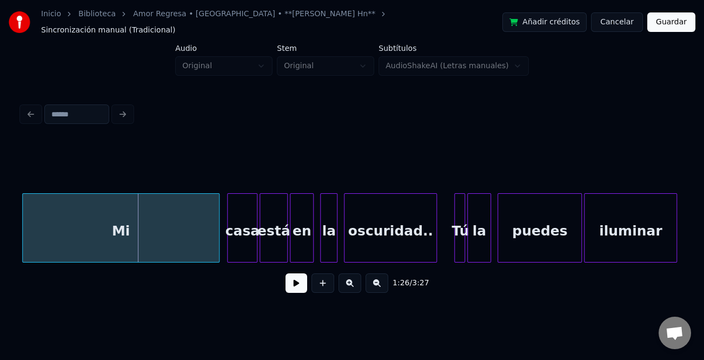
click at [151, 237] on div "Mi" at bounding box center [121, 231] width 196 height 74
click at [376, 281] on button at bounding box center [377, 282] width 23 height 19
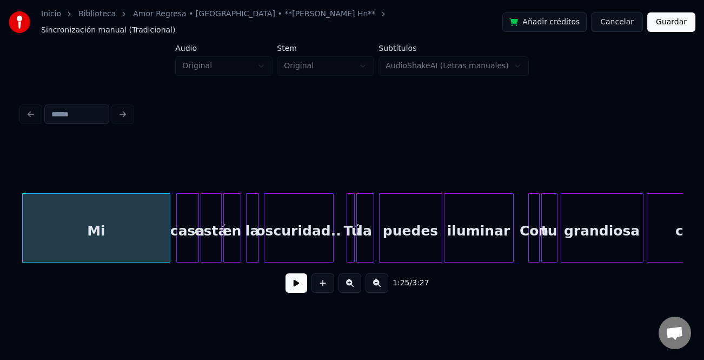
scroll to position [0, 6789]
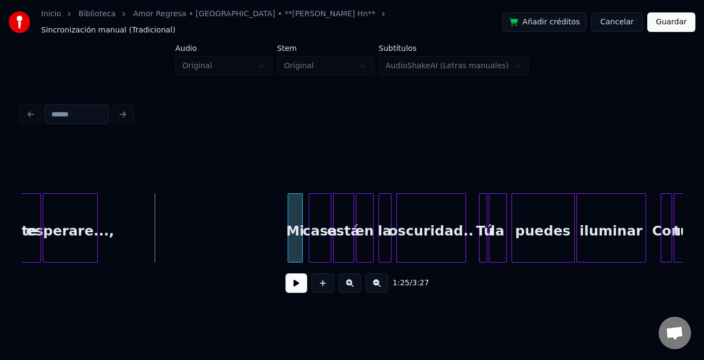
click at [289, 236] on div at bounding box center [289, 228] width 3 height 68
click at [90, 247] on div "esperare...," at bounding box center [70, 231] width 54 height 74
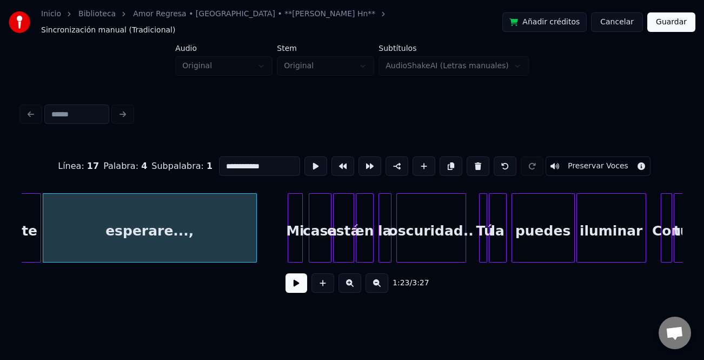
click at [256, 255] on div "la oscuridad.. Tú la puedes iluminar Mi casa está en Con tu esperare..., te" at bounding box center [352, 227] width 661 height 69
click at [121, 247] on div "esperare...," at bounding box center [149, 231] width 213 height 74
click at [295, 280] on button at bounding box center [296, 282] width 22 height 19
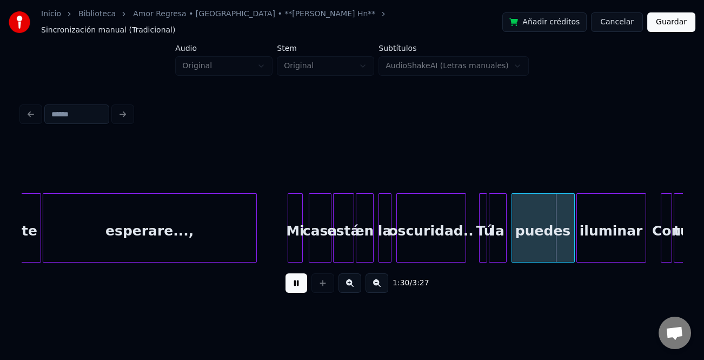
click at [355, 285] on button at bounding box center [349, 282] width 23 height 19
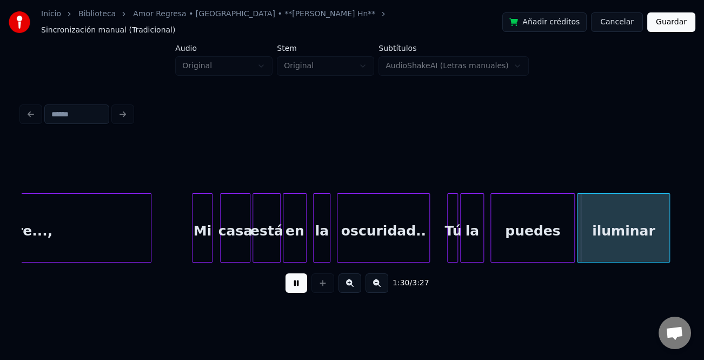
click at [355, 285] on button at bounding box center [349, 282] width 23 height 19
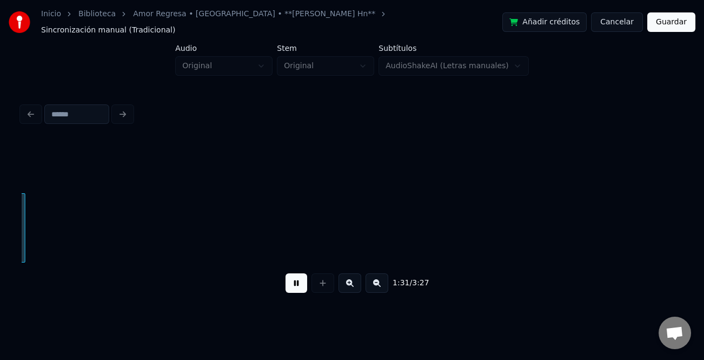
click at [355, 285] on button at bounding box center [349, 282] width 23 height 19
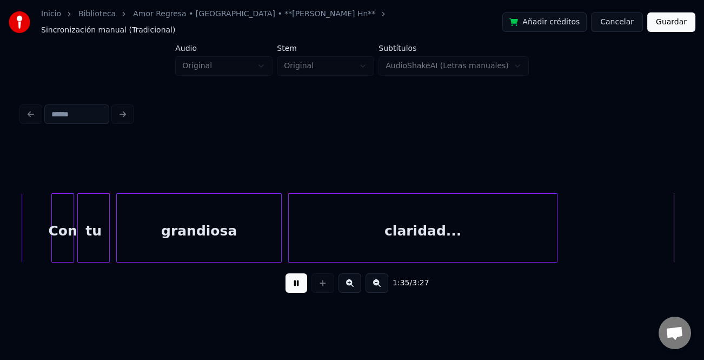
scroll to position [0, 15486]
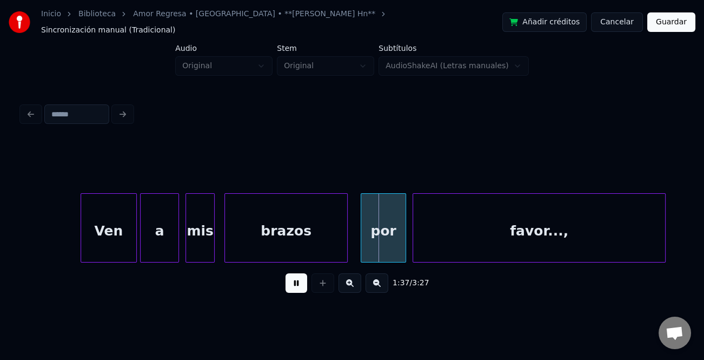
click at [81, 251] on div at bounding box center [82, 228] width 3 height 68
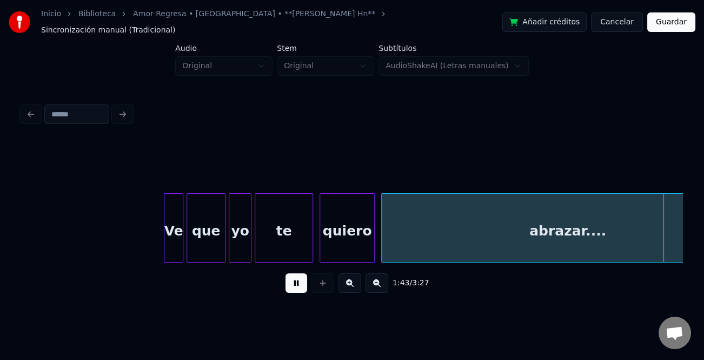
scroll to position [0, 16811]
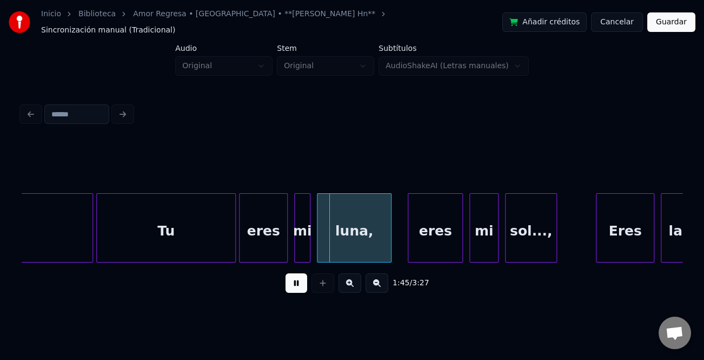
click at [121, 237] on div "Tu" at bounding box center [166, 231] width 138 height 74
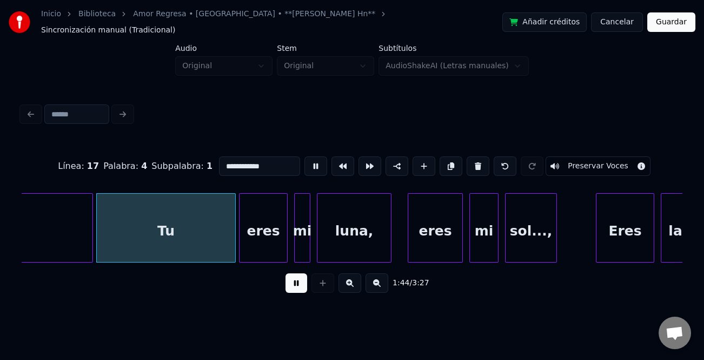
type input "**"
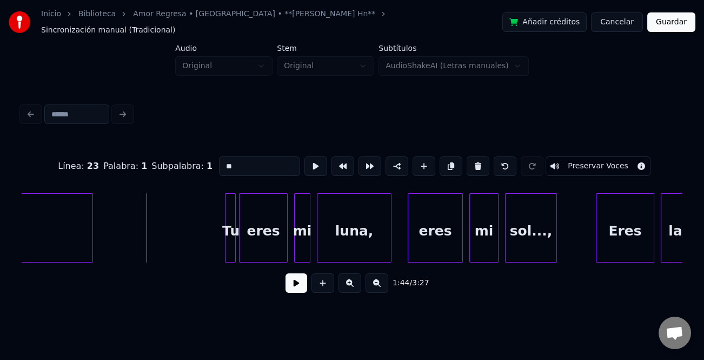
click at [226, 245] on div at bounding box center [226, 228] width 3 height 68
click at [247, 238] on div at bounding box center [248, 228] width 3 height 68
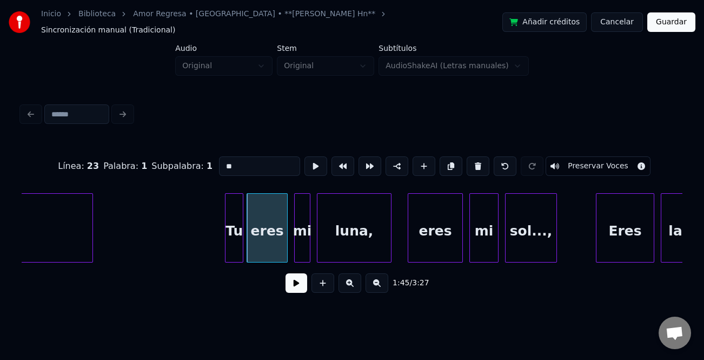
click at [241, 248] on div at bounding box center [241, 228] width 3 height 68
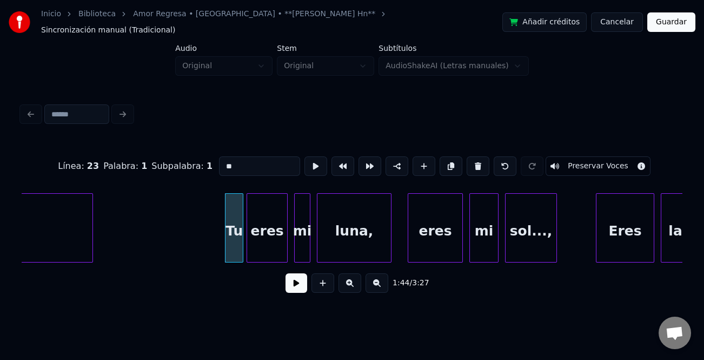
click at [302, 290] on button at bounding box center [296, 282] width 22 height 19
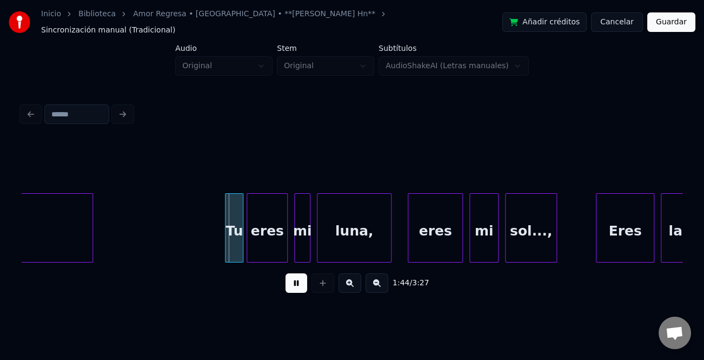
click at [300, 283] on button at bounding box center [296, 282] width 22 height 19
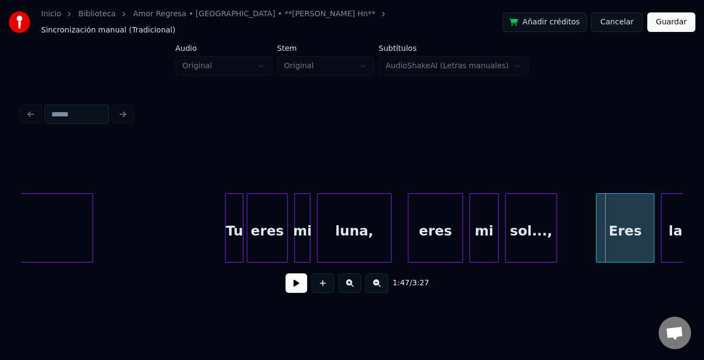
click at [297, 284] on button at bounding box center [296, 282] width 22 height 19
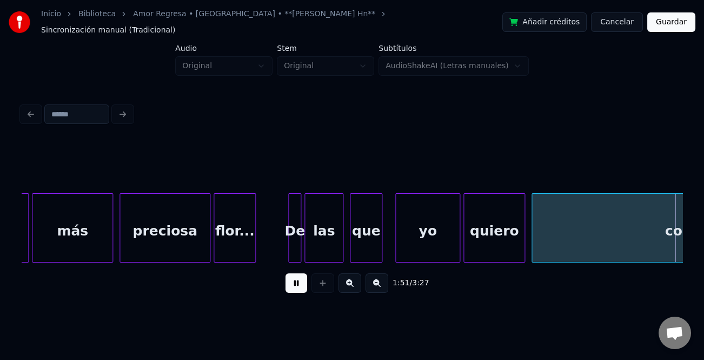
scroll to position [0, 18134]
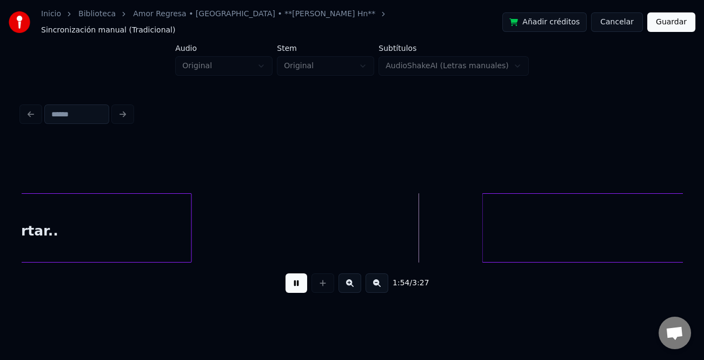
click at [484, 219] on div at bounding box center [483, 228] width 3 height 68
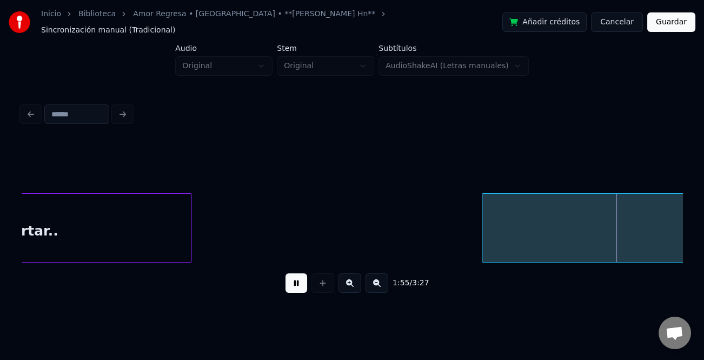
click at [373, 277] on button at bounding box center [377, 282] width 23 height 19
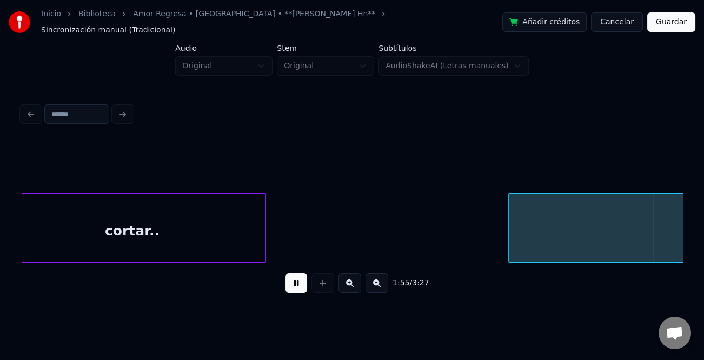
click at [376, 277] on button at bounding box center [377, 282] width 23 height 19
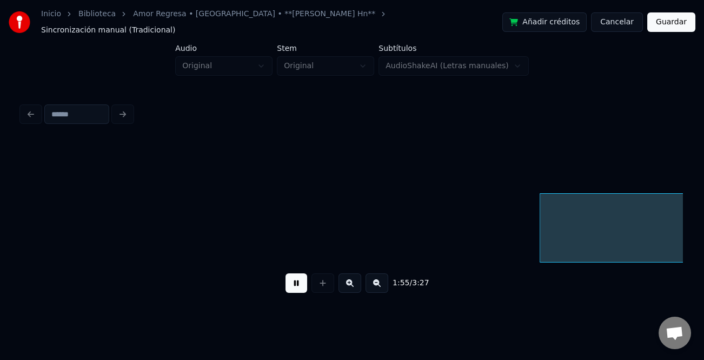
scroll to position [0, 12539]
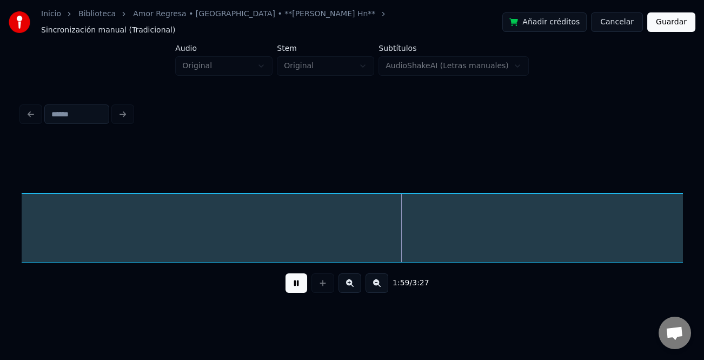
click at [378, 283] on button at bounding box center [377, 282] width 23 height 19
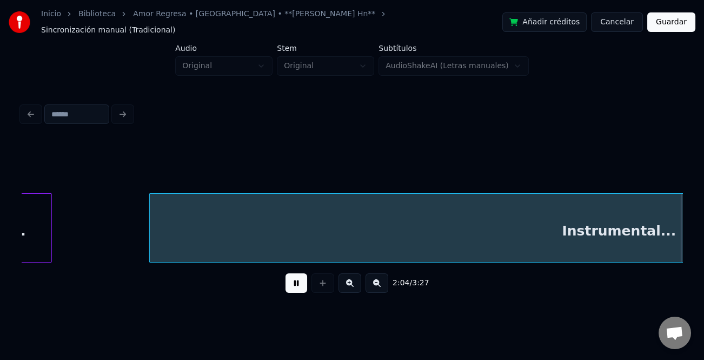
scroll to position [0, 6732]
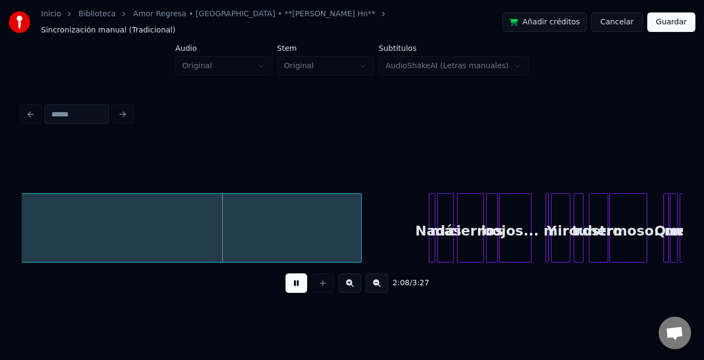
click at [358, 250] on div at bounding box center [359, 228] width 3 height 68
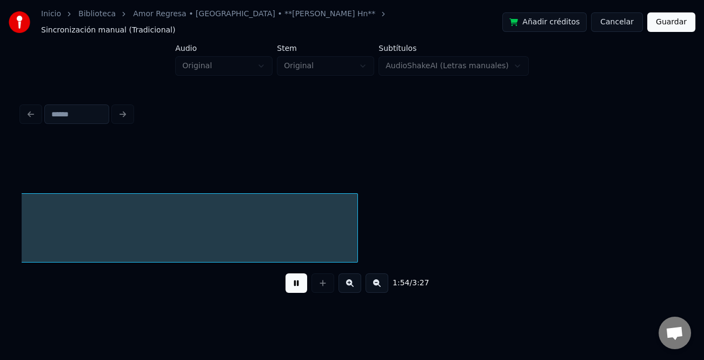
scroll to position [0, 6197]
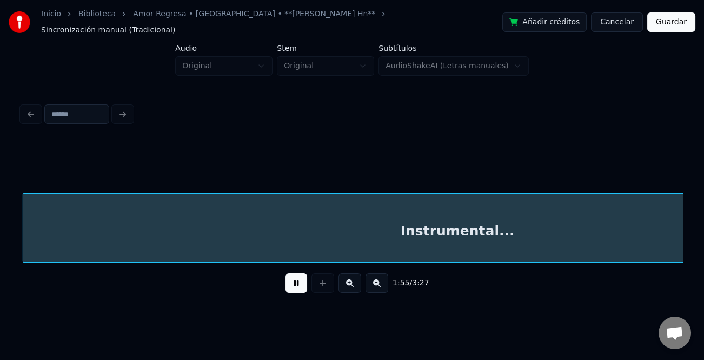
drag, startPoint x: 301, startPoint y: 283, endPoint x: 311, endPoint y: 282, distance: 9.9
click at [311, 282] on div "1:55 / 3:27" at bounding box center [351, 283] width 643 height 24
click at [293, 283] on button at bounding box center [296, 282] width 22 height 19
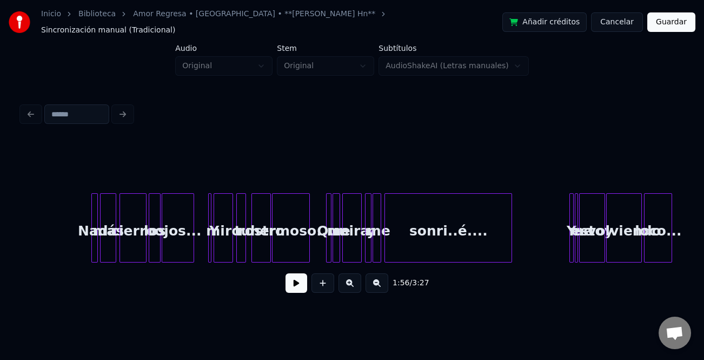
scroll to position [0, 6979]
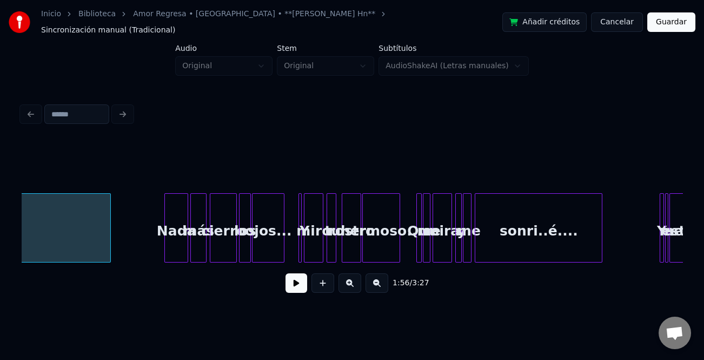
click at [165, 239] on div at bounding box center [166, 228] width 3 height 68
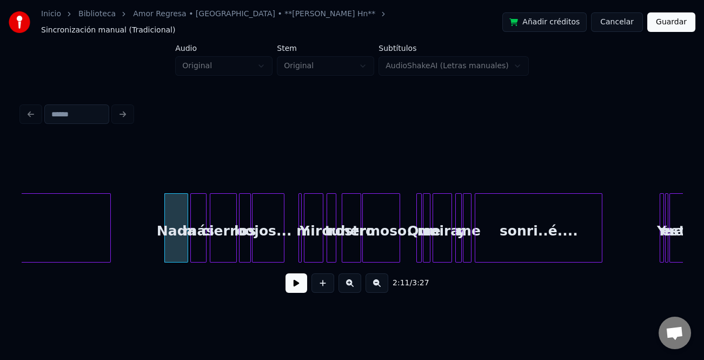
drag, startPoint x: 151, startPoint y: 233, endPoint x: 240, endPoint y: 263, distance: 93.5
click at [297, 275] on button at bounding box center [296, 282] width 22 height 19
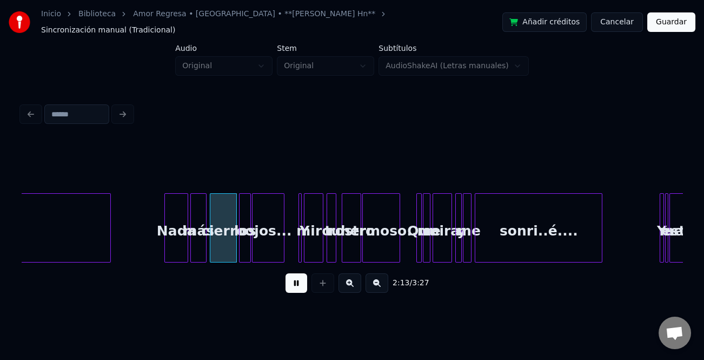
click at [350, 278] on button at bounding box center [349, 282] width 23 height 19
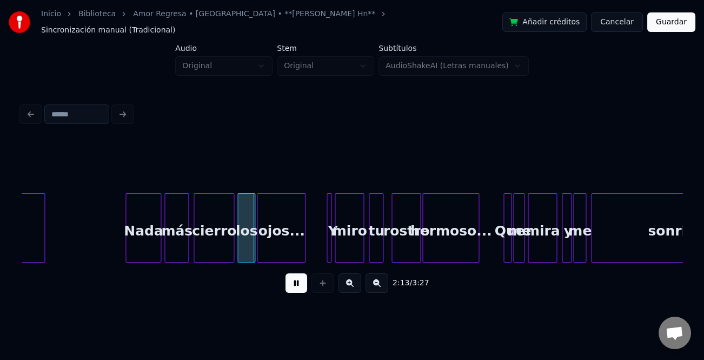
click at [350, 278] on button at bounding box center [349, 282] width 23 height 19
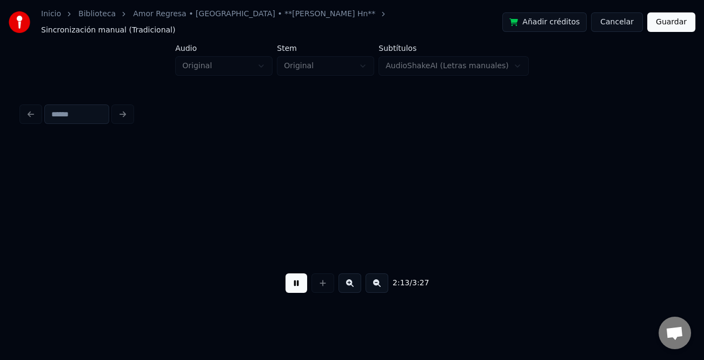
click at [350, 278] on button at bounding box center [349, 282] width 23 height 19
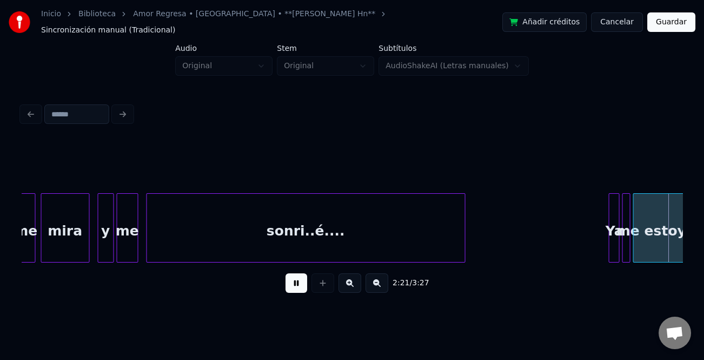
scroll to position [0, 19118]
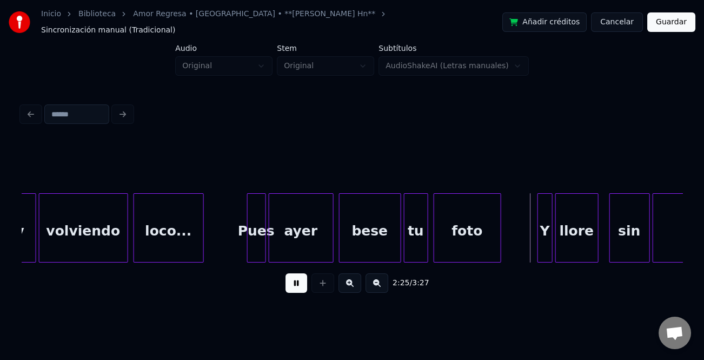
click at [540, 227] on div at bounding box center [539, 228] width 3 height 68
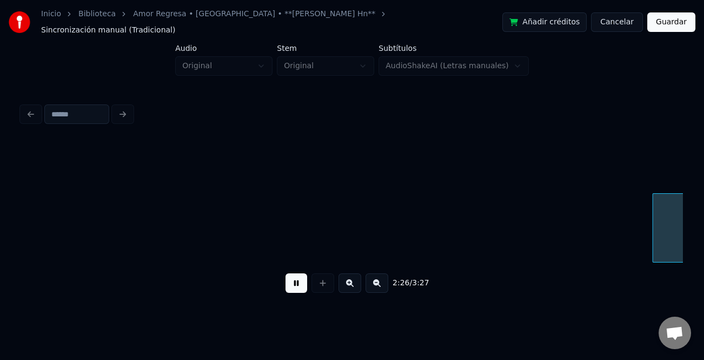
scroll to position [0, 19780]
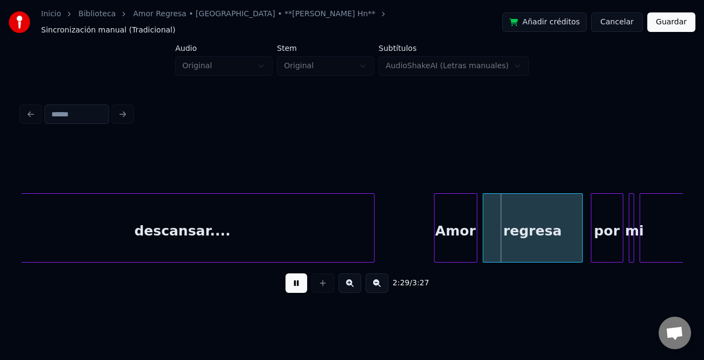
click at [435, 226] on div at bounding box center [436, 228] width 3 height 68
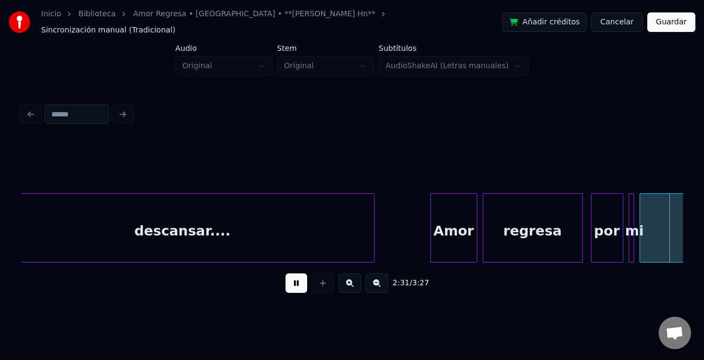
scroll to position [0, 20442]
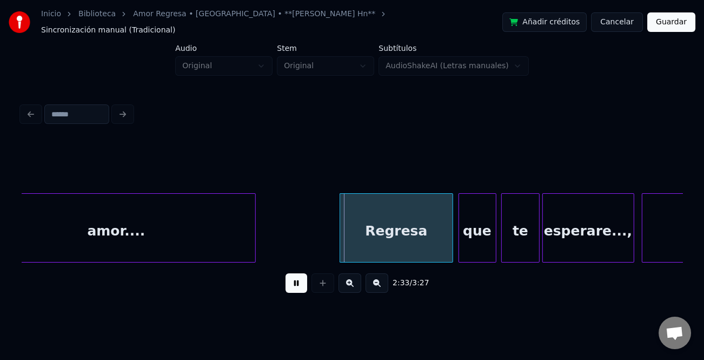
click at [342, 224] on div at bounding box center [341, 228] width 3 height 68
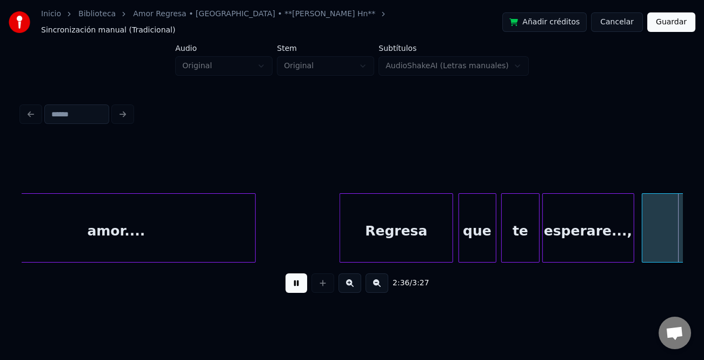
scroll to position [0, 21103]
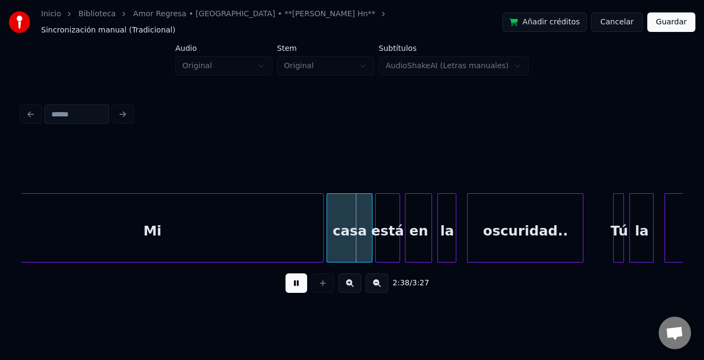
click at [296, 277] on button at bounding box center [296, 282] width 22 height 19
click at [287, 234] on div "Mi" at bounding box center [152, 231] width 342 height 74
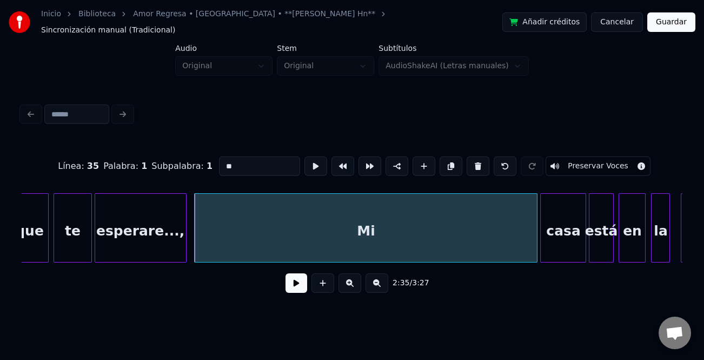
scroll to position [0, 20845]
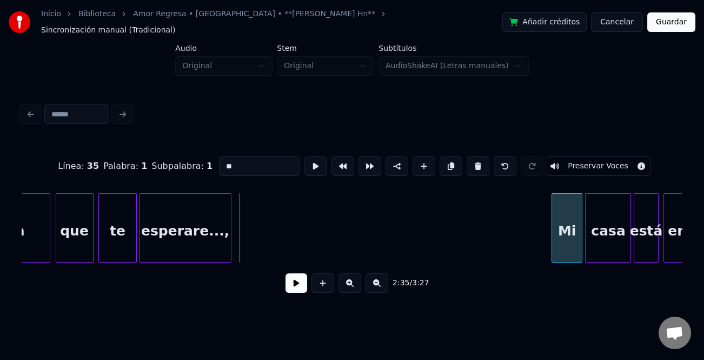
click at [554, 231] on div at bounding box center [553, 228] width 3 height 68
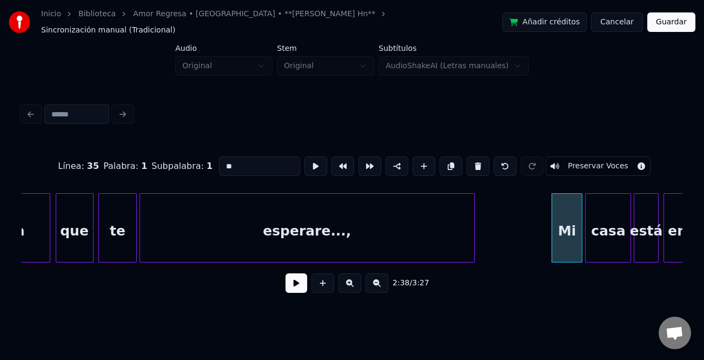
click at [474, 234] on div at bounding box center [472, 228] width 3 height 68
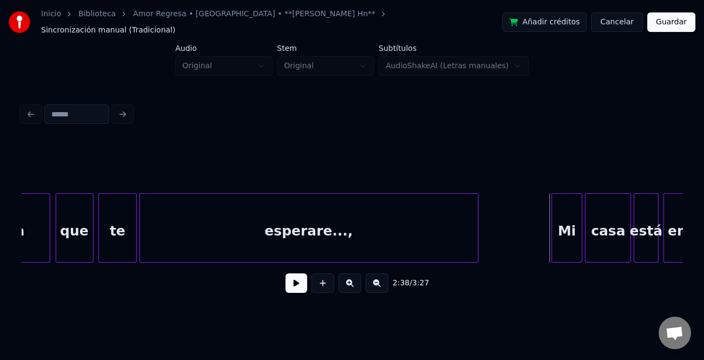
drag, startPoint x: 294, startPoint y: 279, endPoint x: 300, endPoint y: 283, distance: 7.0
click at [297, 281] on button at bounding box center [296, 282] width 22 height 19
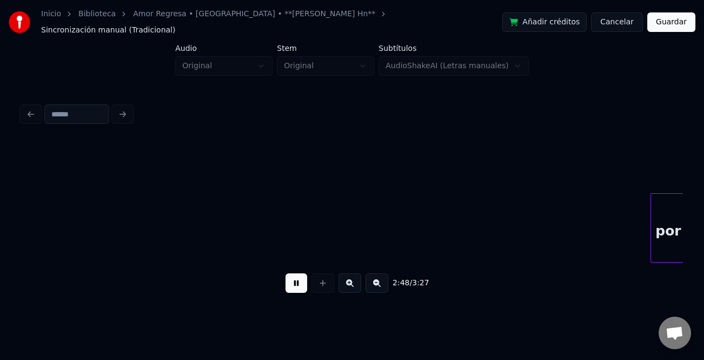
scroll to position [0, 22830]
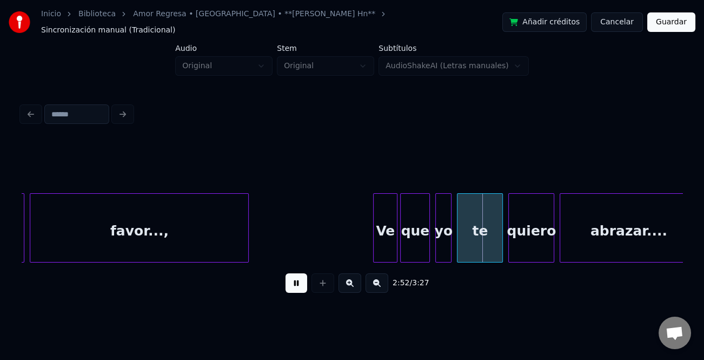
click at [374, 233] on div at bounding box center [375, 228] width 3 height 68
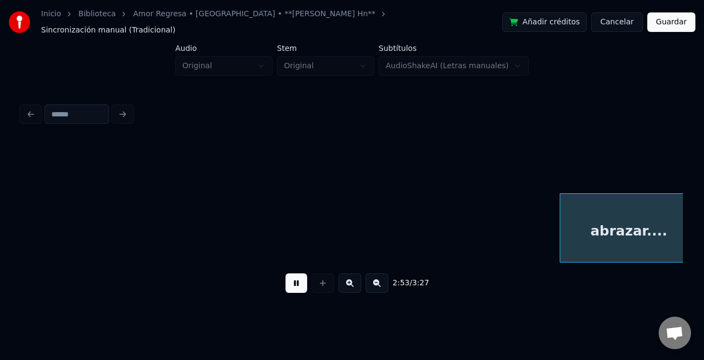
scroll to position [0, 23493]
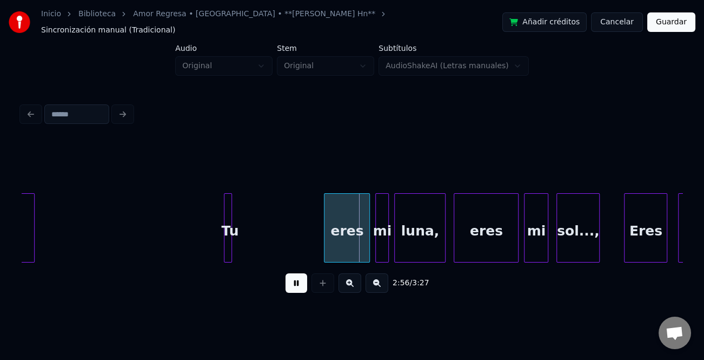
click at [296, 274] on button at bounding box center [296, 282] width 22 height 19
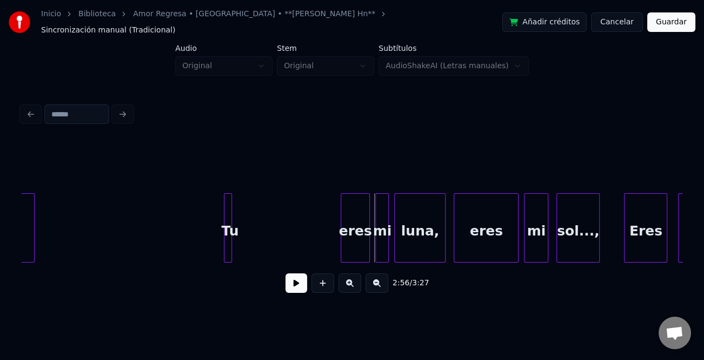
click at [344, 226] on div at bounding box center [342, 228] width 3 height 68
click at [240, 235] on div at bounding box center [238, 228] width 3 height 68
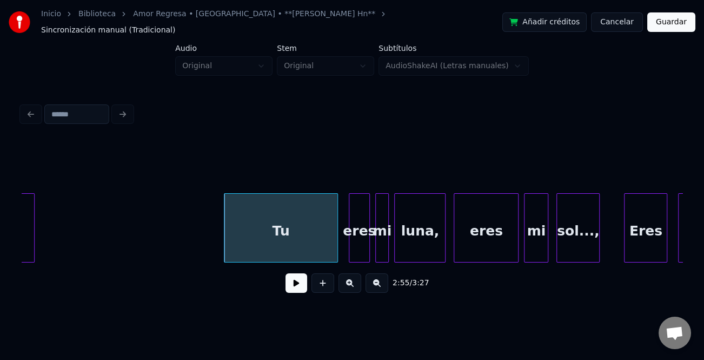
click at [335, 240] on div at bounding box center [335, 228] width 3 height 68
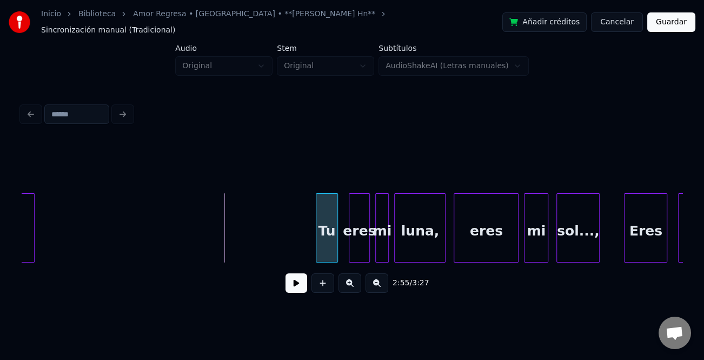
click at [316, 248] on div at bounding box center [317, 228] width 3 height 68
click at [300, 288] on button at bounding box center [296, 282] width 22 height 19
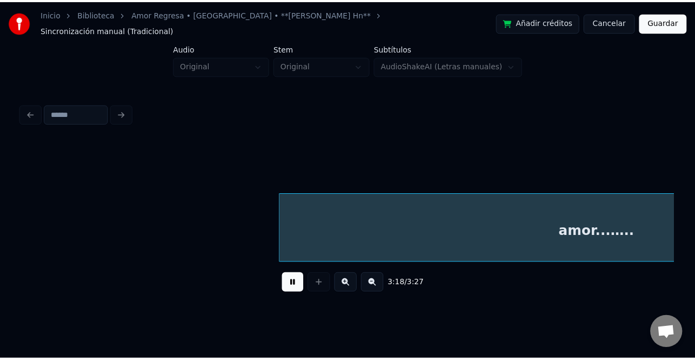
scroll to position [0, 26800]
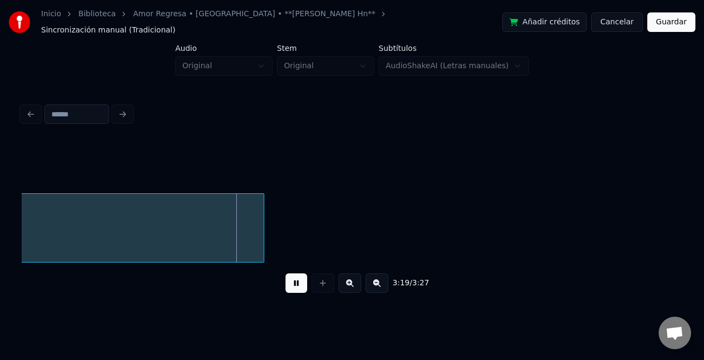
drag, startPoint x: 303, startPoint y: 282, endPoint x: 703, endPoint y: 158, distance: 418.8
click at [304, 282] on button at bounding box center [296, 282] width 22 height 19
click at [662, 20] on button "Guardar" at bounding box center [671, 21] width 48 height 19
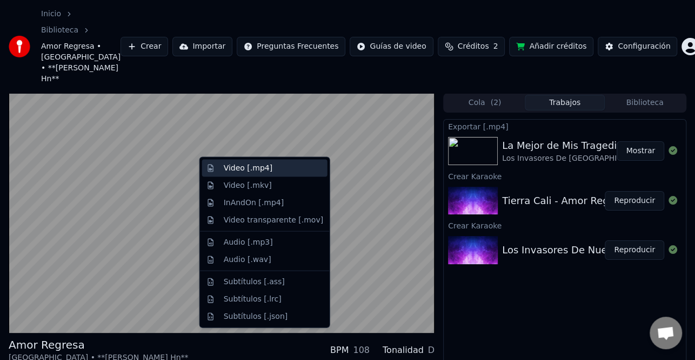
click at [254, 168] on div "Video [.mp4]" at bounding box center [248, 168] width 49 height 11
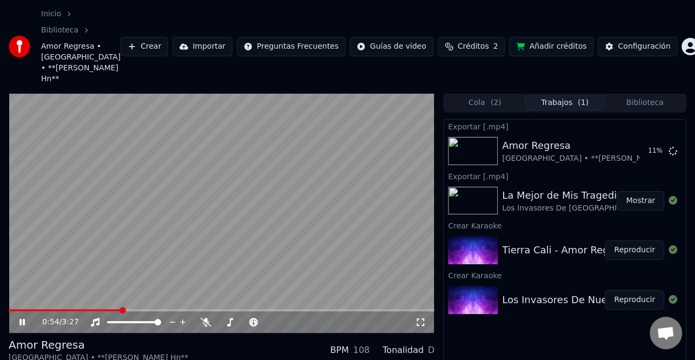
click at [26, 317] on icon at bounding box center [29, 321] width 25 height 9
click at [637, 191] on button "Mostrar" at bounding box center [641, 200] width 48 height 19
click at [636, 141] on button "Mostrar" at bounding box center [641, 150] width 48 height 19
